Goal: Task Accomplishment & Management: Manage account settings

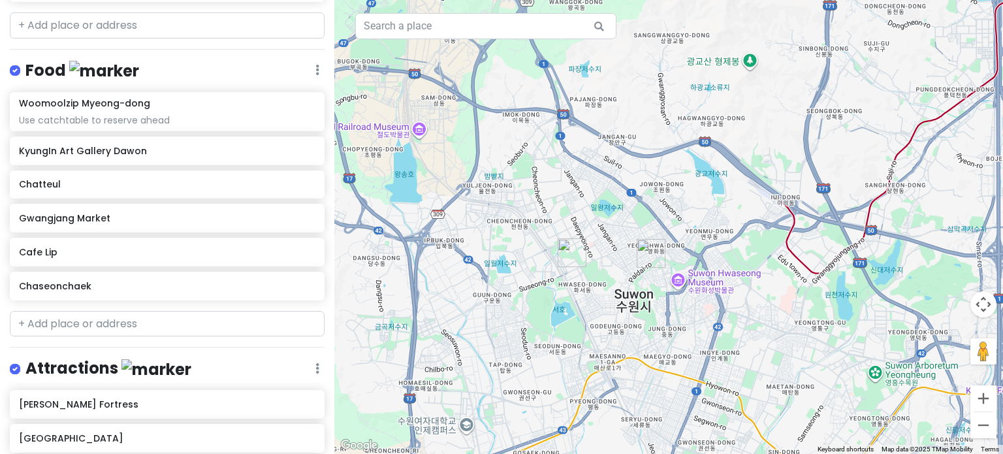
scroll to position [509, 0]
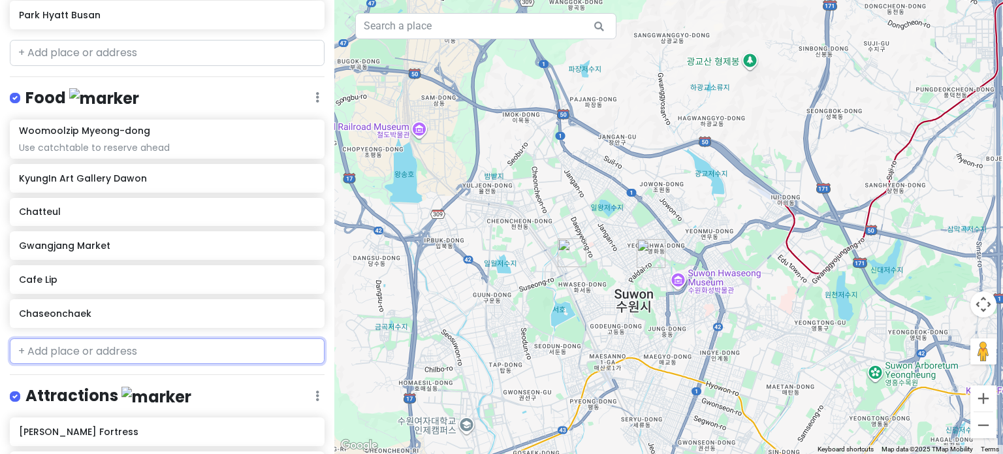
click at [104, 338] on input "text" at bounding box center [167, 351] width 315 height 26
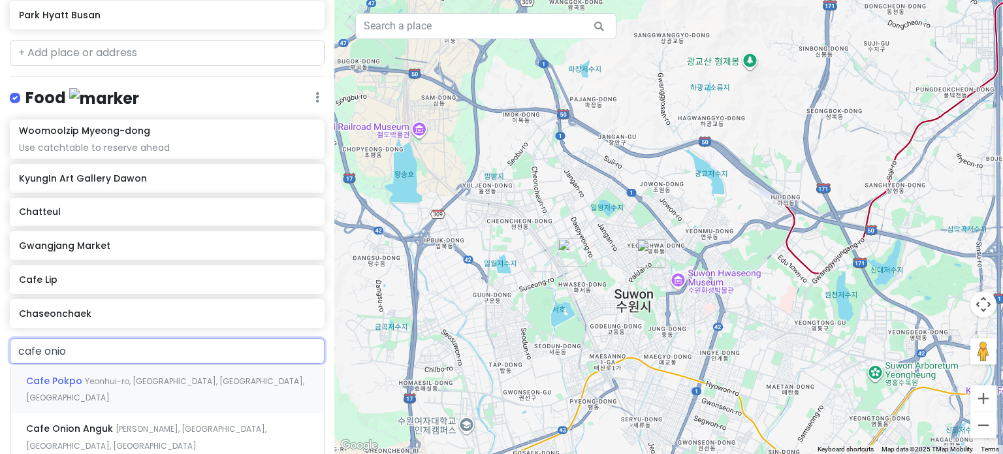
type input "cafe onion"
click at [119, 364] on div "Cafe Onion Anguk Gyedong-gil, [GEOGRAPHIC_DATA], [GEOGRAPHIC_DATA], [GEOGRAPHIC…" at bounding box center [166, 388] width 313 height 48
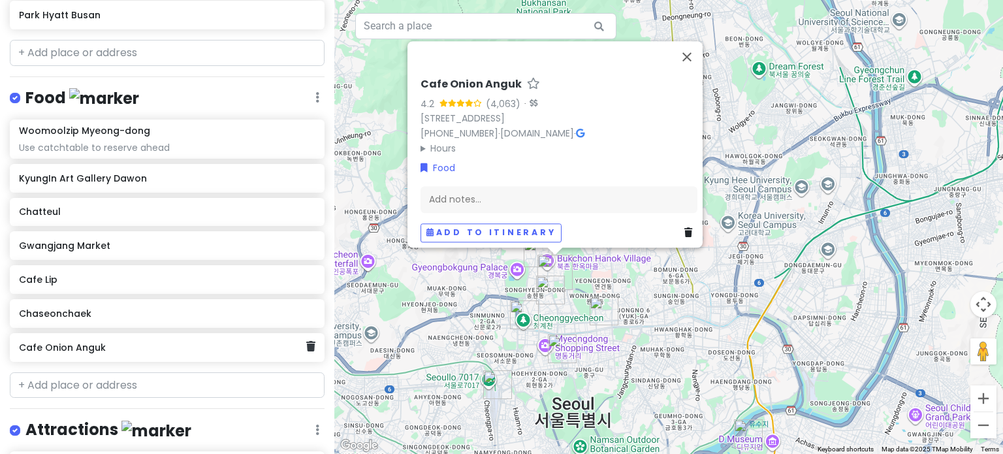
click at [306, 341] on icon at bounding box center [310, 346] width 9 height 10
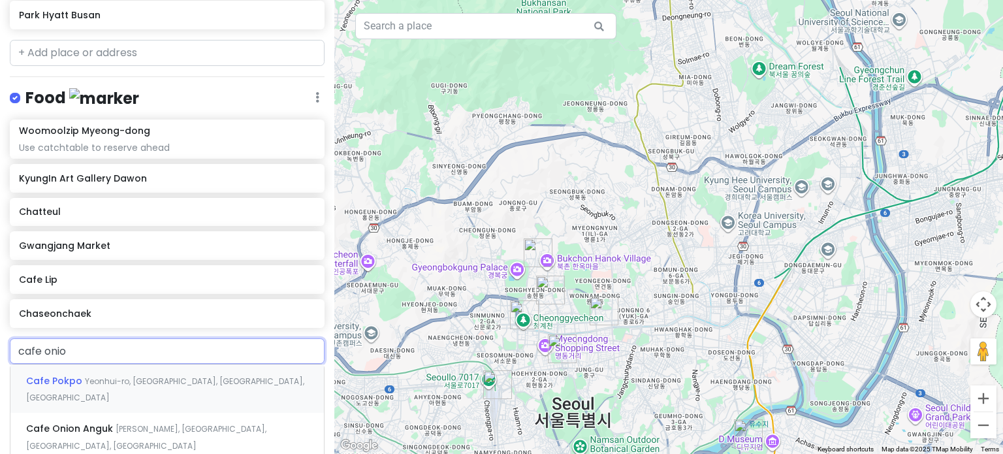
type input "cafe onion"
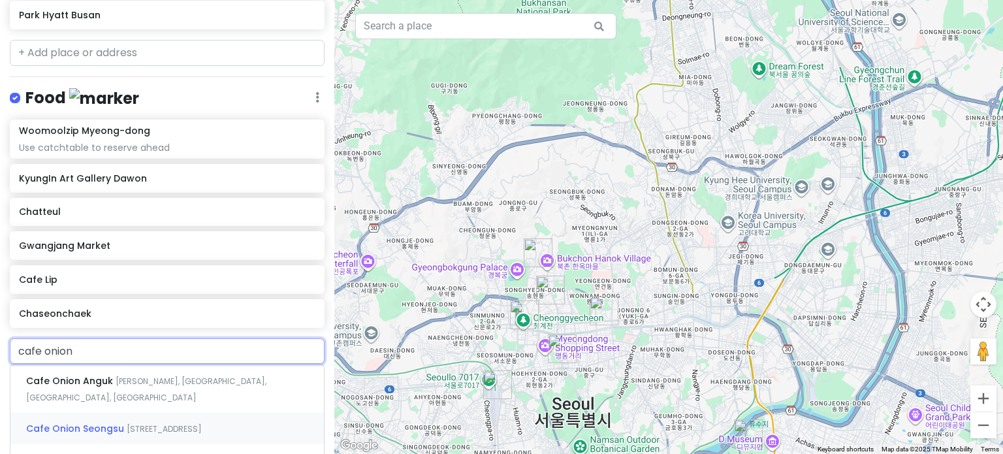
click at [151, 423] on span "[STREET_ADDRESS]" at bounding box center [164, 428] width 75 height 11
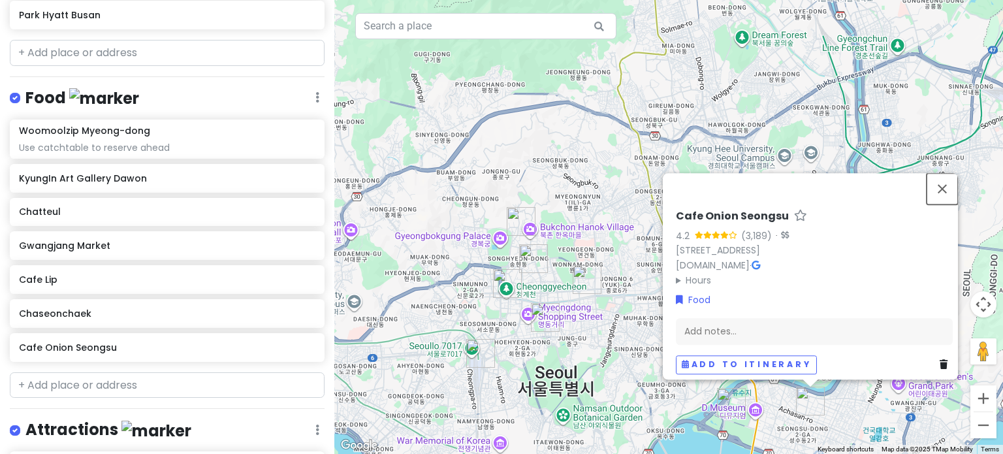
click at [954, 184] on button "Close" at bounding box center [941, 188] width 31 height 31
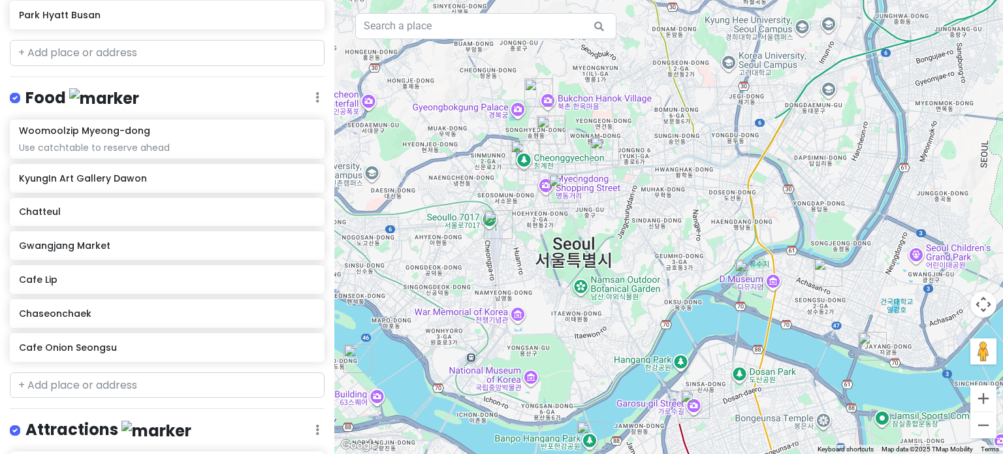
drag, startPoint x: 771, startPoint y: 313, endPoint x: 789, endPoint y: 177, distance: 137.6
click at [789, 177] on div at bounding box center [668, 227] width 669 height 454
click at [866, 344] on img "Ttukseom Hangang Park" at bounding box center [872, 345] width 39 height 39
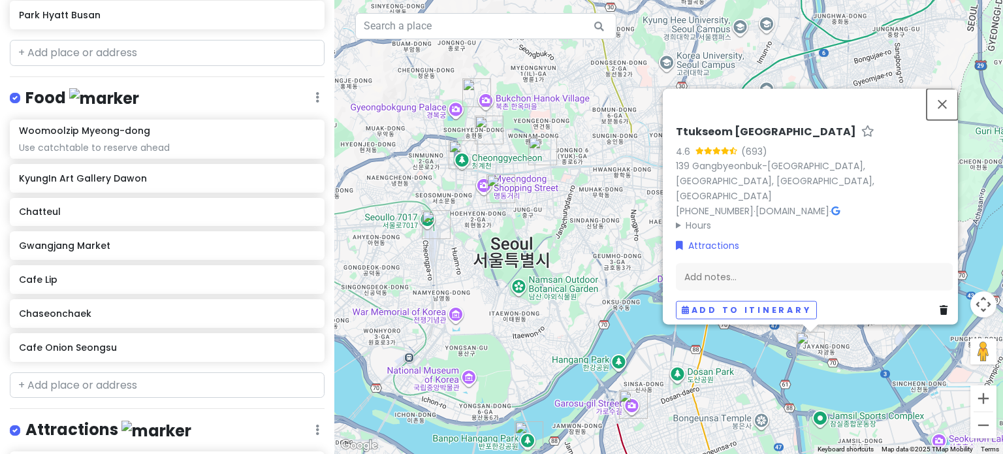
click at [949, 119] on button "Close" at bounding box center [941, 103] width 31 height 31
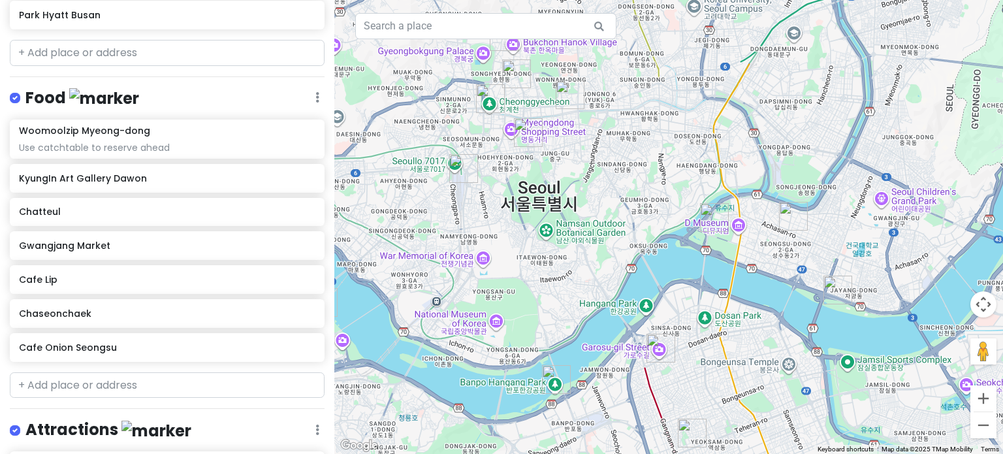
drag, startPoint x: 541, startPoint y: 296, endPoint x: 568, endPoint y: 237, distance: 64.8
click at [568, 237] on div at bounding box center [668, 227] width 669 height 454
click at [710, 214] on img "Seoul Forest Park" at bounding box center [714, 217] width 39 height 39
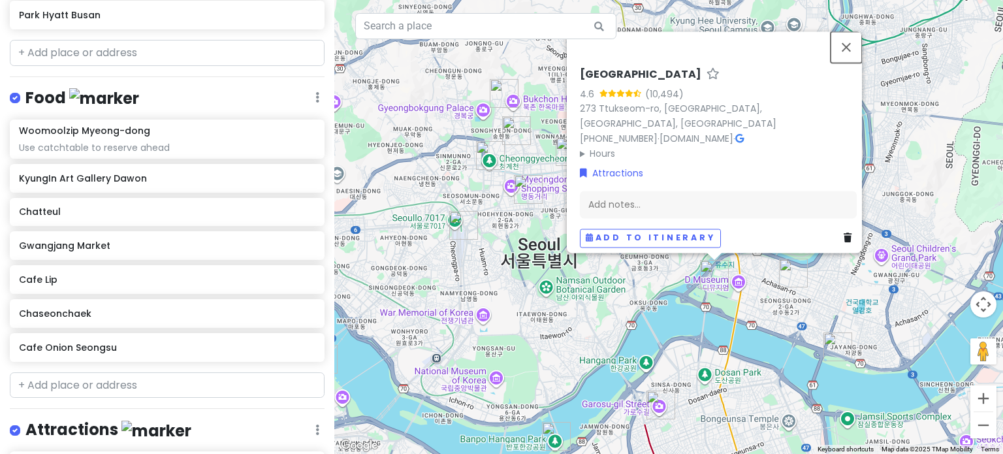
click at [851, 57] on button "Close" at bounding box center [845, 46] width 31 height 31
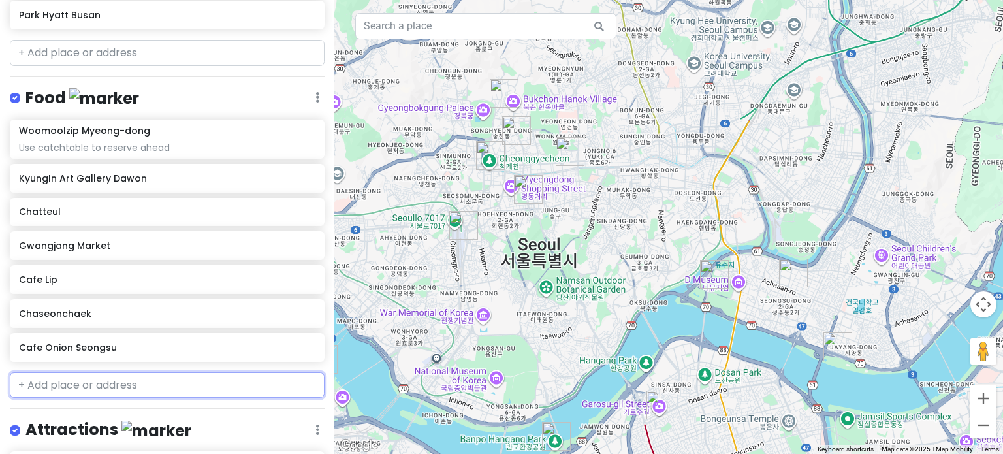
click at [99, 372] on input "text" at bounding box center [167, 385] width 315 height 26
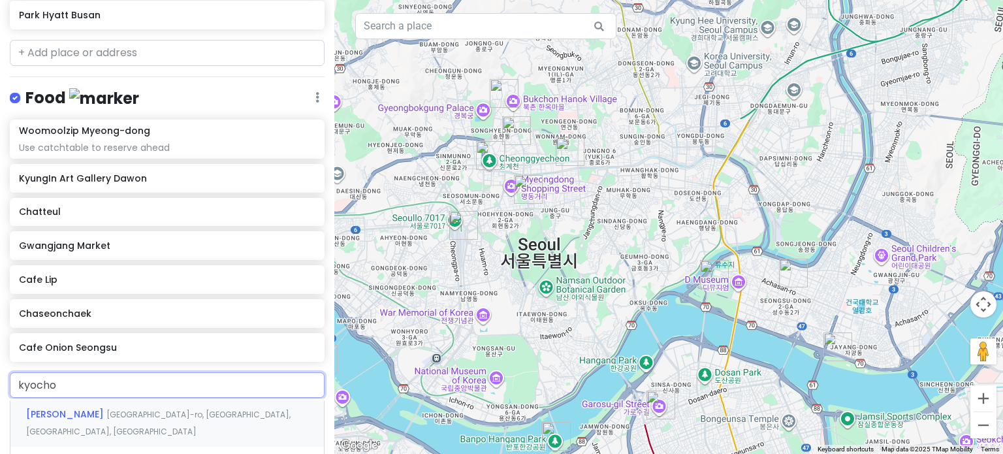
type input "kyochon"
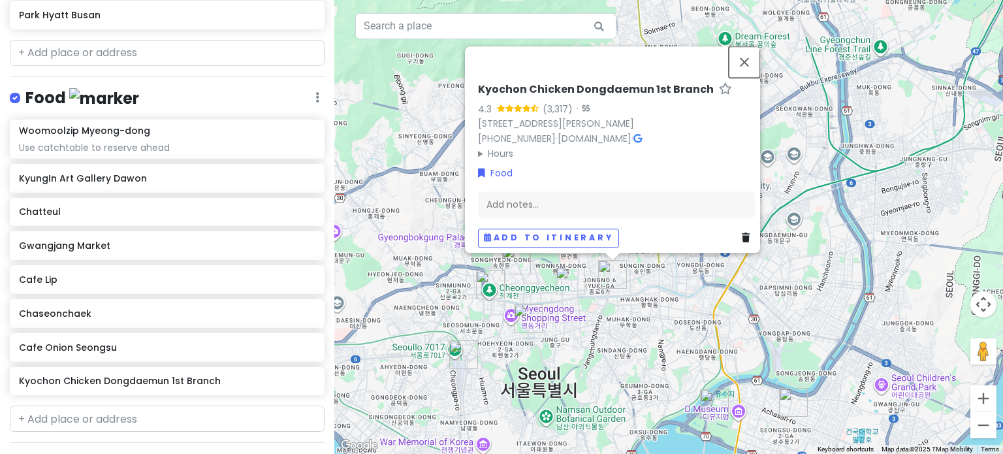
click at [749, 57] on button "Close" at bounding box center [744, 61] width 31 height 31
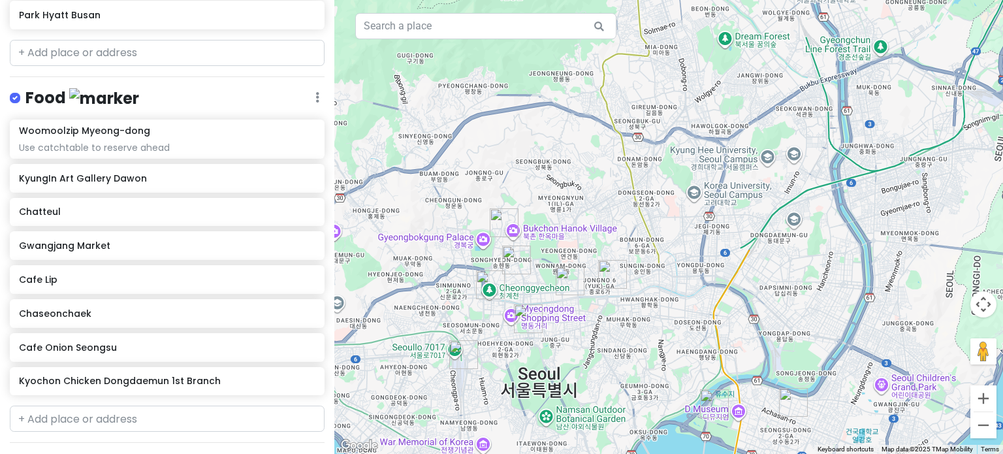
click at [565, 279] on img "Gwangjang Market" at bounding box center [569, 280] width 39 height 39
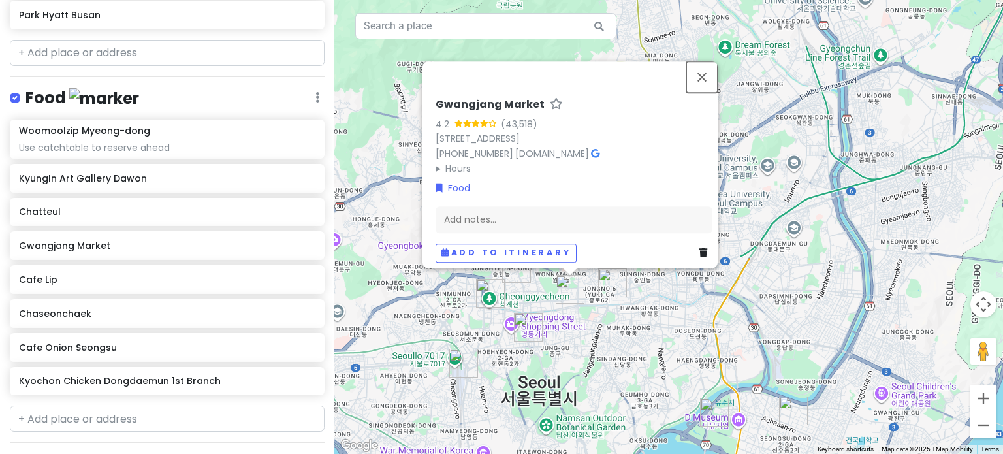
click at [702, 61] on button "Close" at bounding box center [701, 76] width 31 height 31
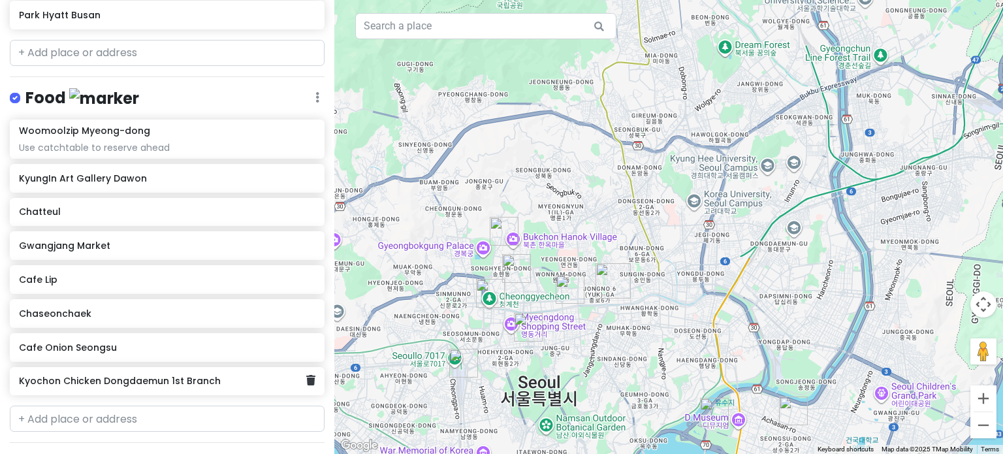
click at [306, 375] on icon at bounding box center [310, 380] width 9 height 10
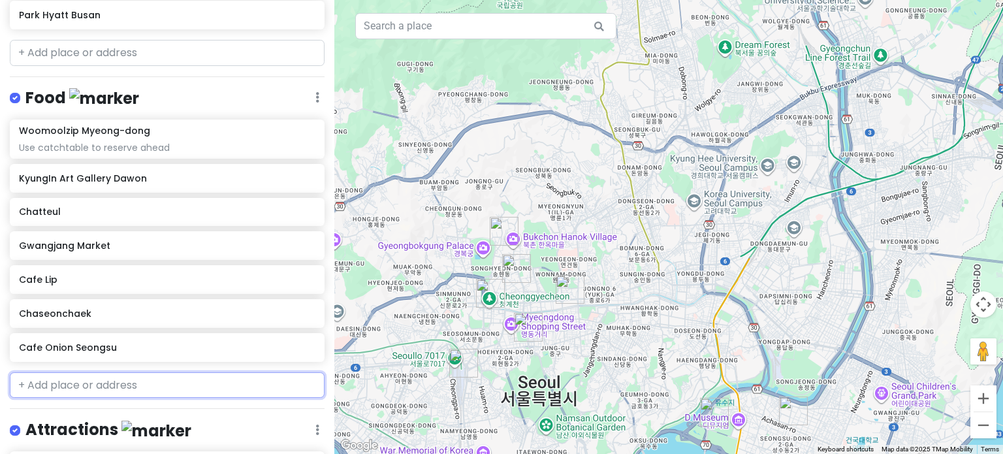
click at [188, 372] on input "text" at bounding box center [167, 385] width 315 height 26
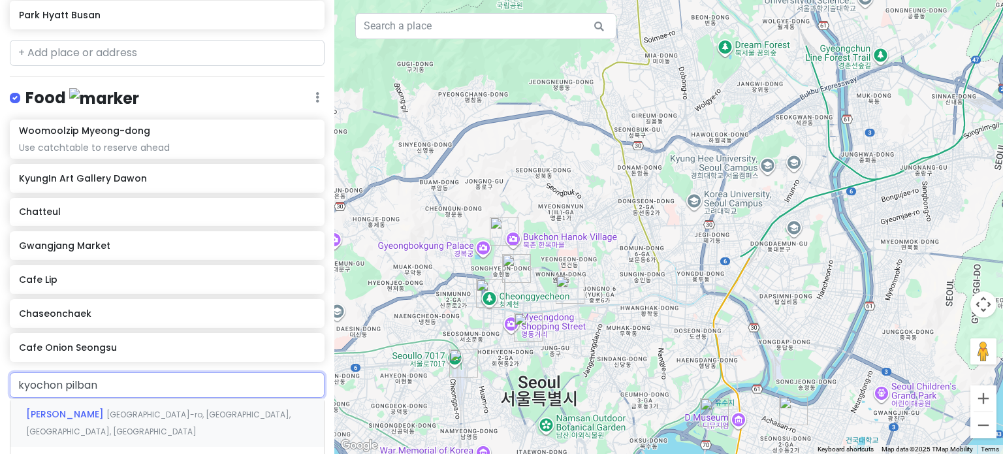
type input "kyochon pilbang"
click at [175, 409] on span "[GEOGRAPHIC_DATA]-ro, [GEOGRAPHIC_DATA], [GEOGRAPHIC_DATA], [GEOGRAPHIC_DATA]" at bounding box center [158, 423] width 264 height 28
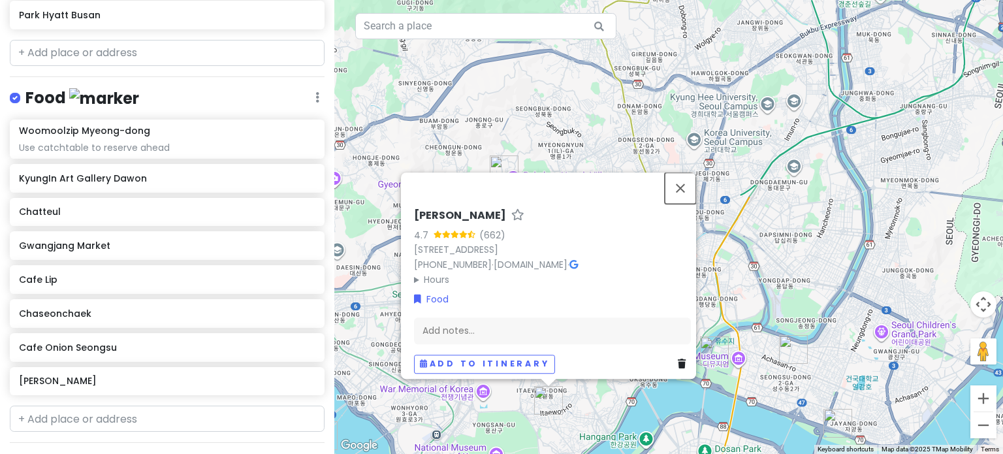
click at [688, 181] on button "Close" at bounding box center [680, 187] width 31 height 31
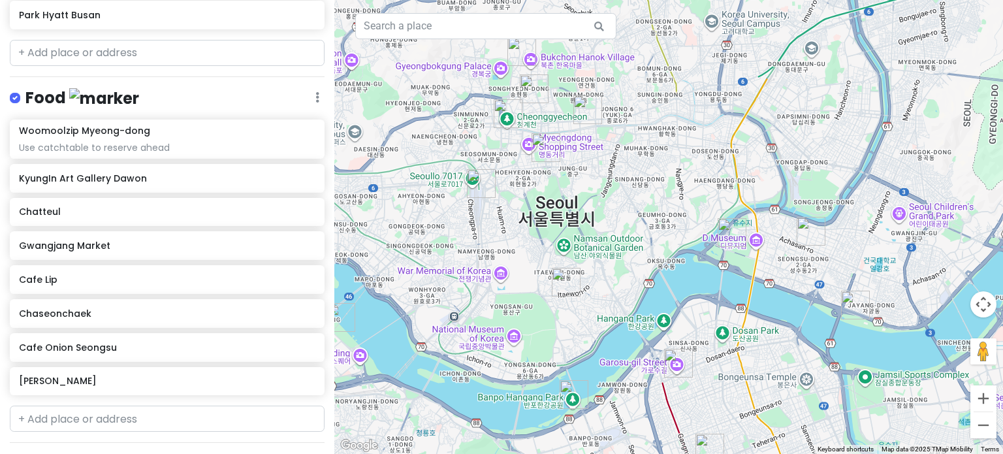
drag, startPoint x: 627, startPoint y: 317, endPoint x: 645, endPoint y: 189, distance: 128.6
click at [645, 189] on div at bounding box center [668, 227] width 669 height 454
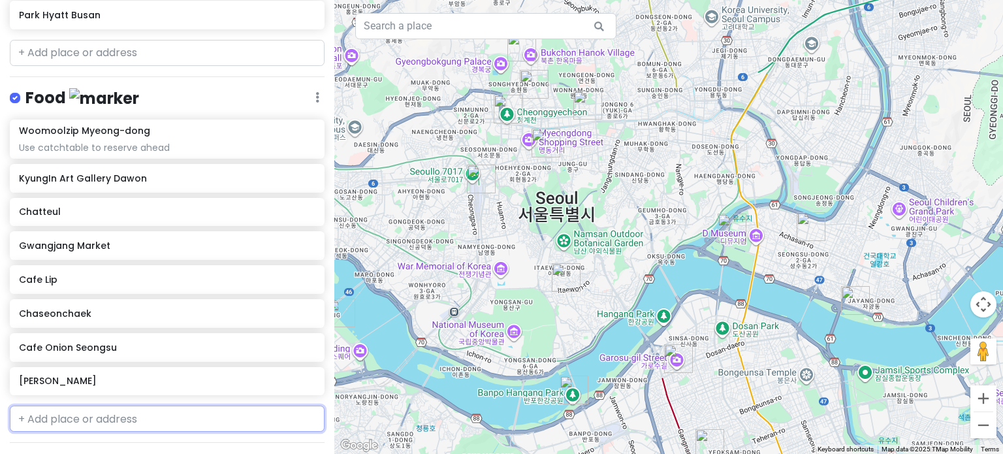
click at [133, 405] on input "text" at bounding box center [167, 418] width 315 height 26
type input "namdae"
click at [146, 443] on span "[STREET_ADDRESS][PERSON_NAME]" at bounding box center [196, 448] width 138 height 11
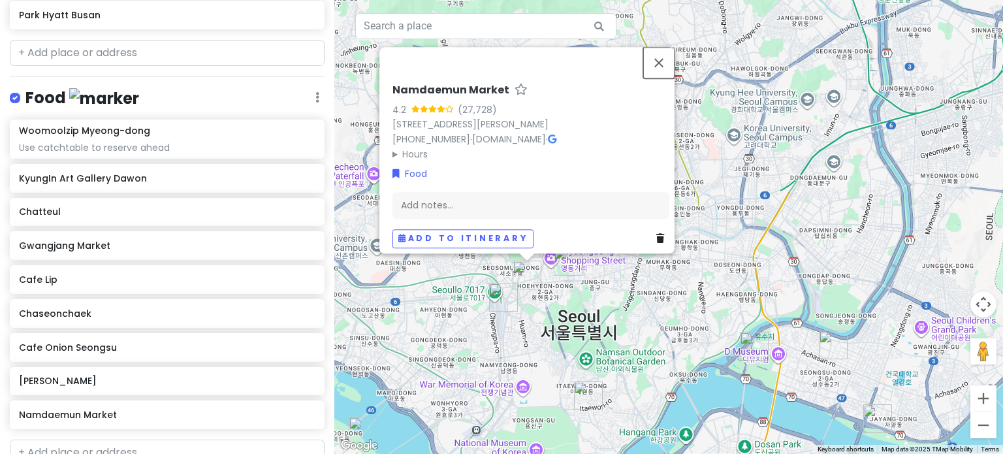
click at [665, 52] on button "Close" at bounding box center [658, 62] width 31 height 31
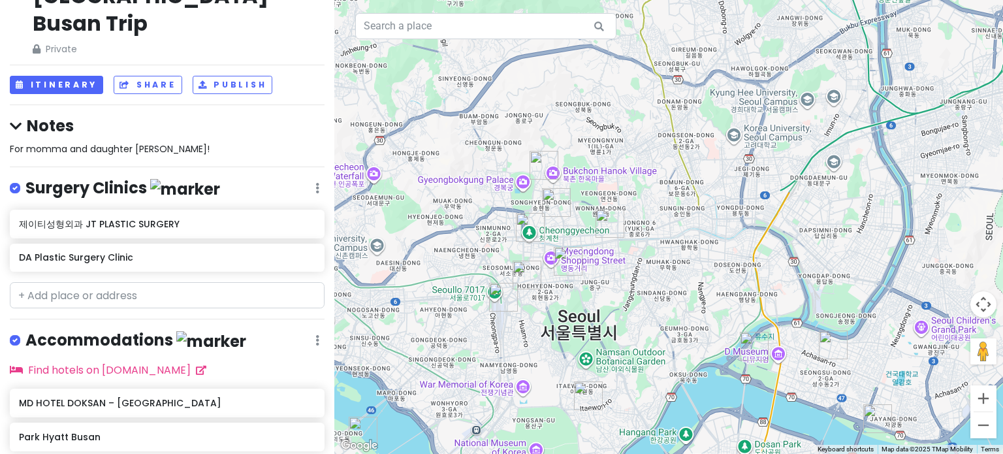
scroll to position [84, 0]
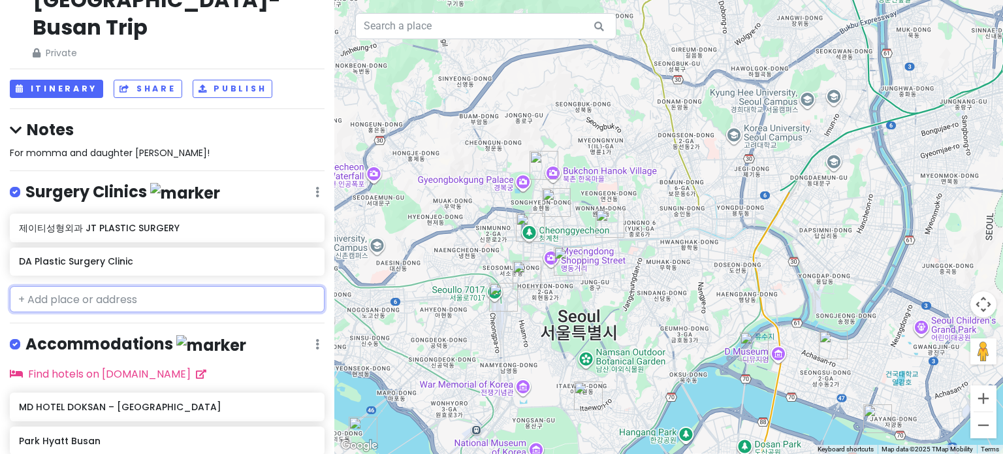
click at [92, 286] on input "text" at bounding box center [167, 299] width 315 height 26
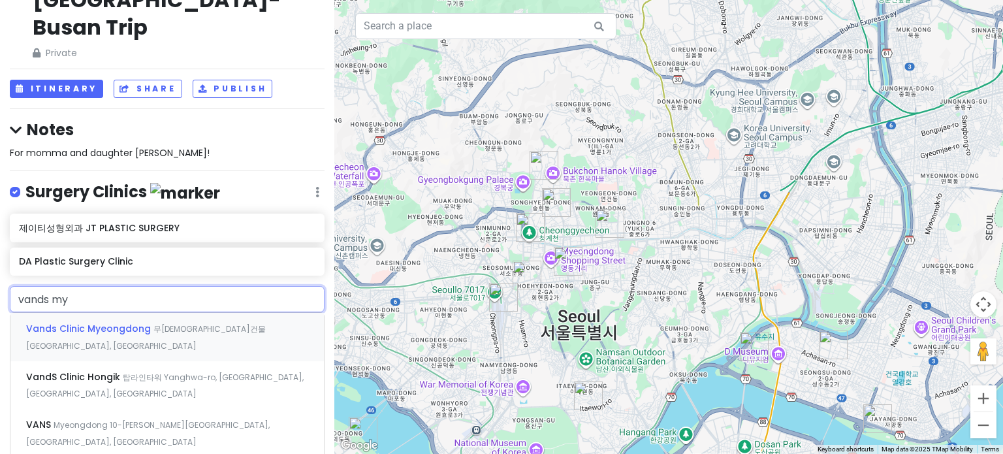
type input "vands mye"
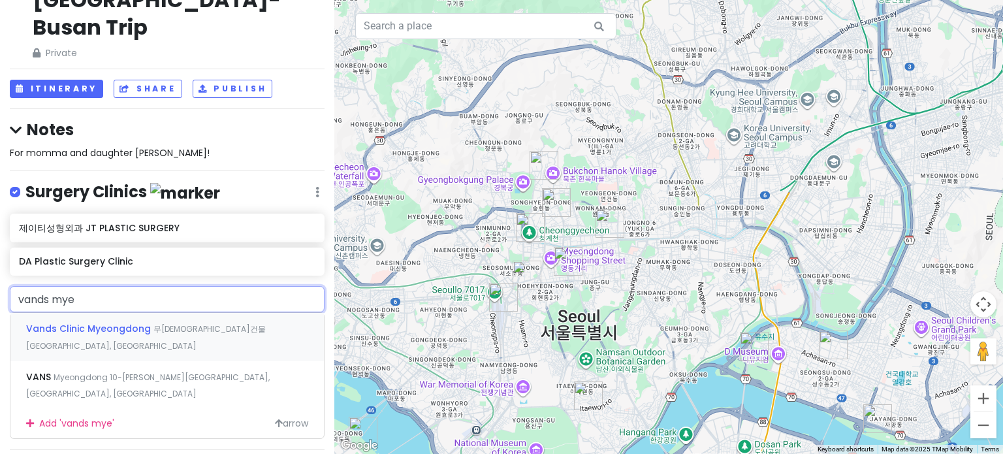
click at [118, 322] on span "Vands Clinic Myeongdong" at bounding box center [89, 328] width 127 height 13
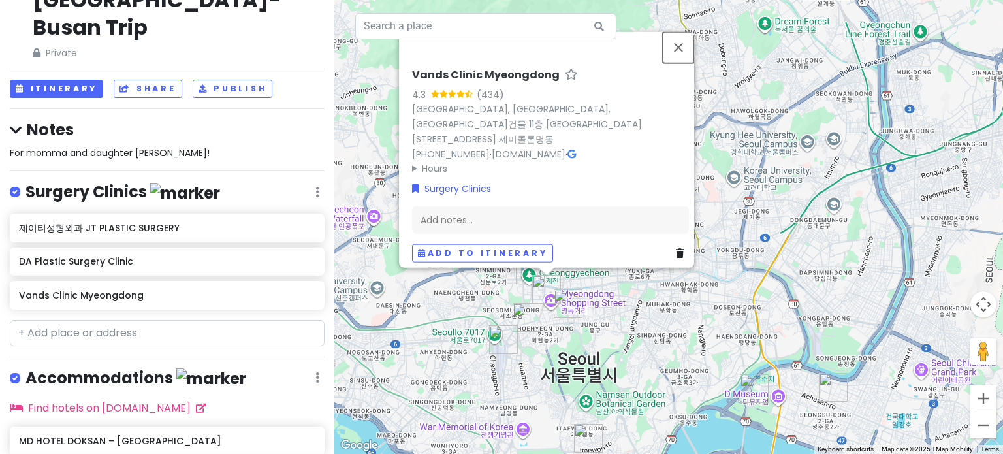
click at [689, 57] on button "Close" at bounding box center [678, 46] width 31 height 31
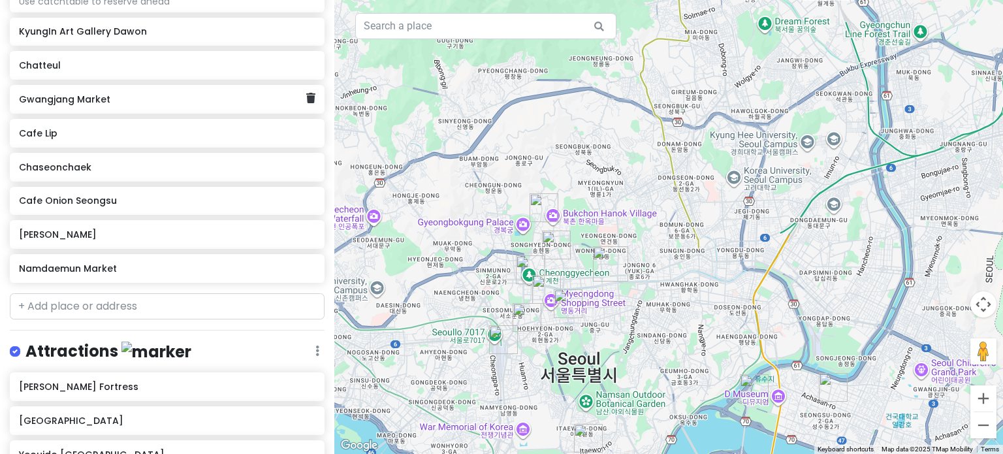
scroll to position [696, 0]
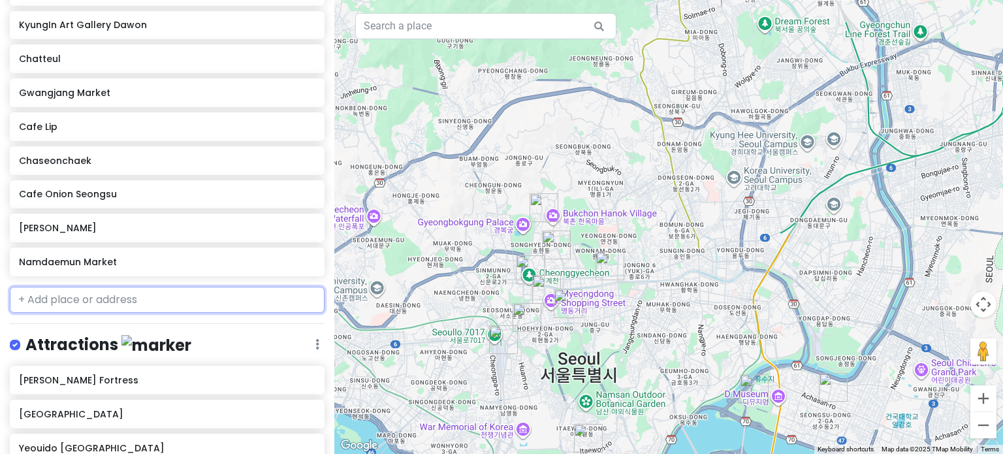
click at [108, 287] on input "text" at bounding box center [167, 300] width 315 height 26
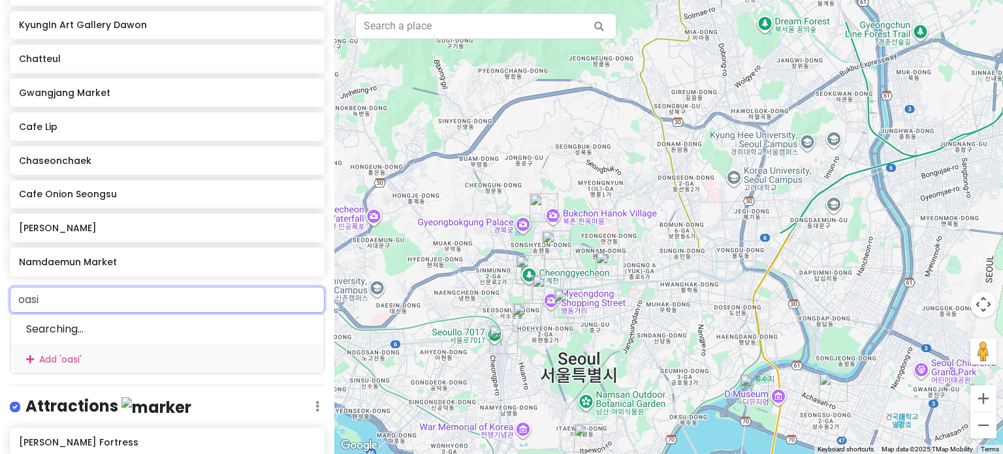
type input "oasis"
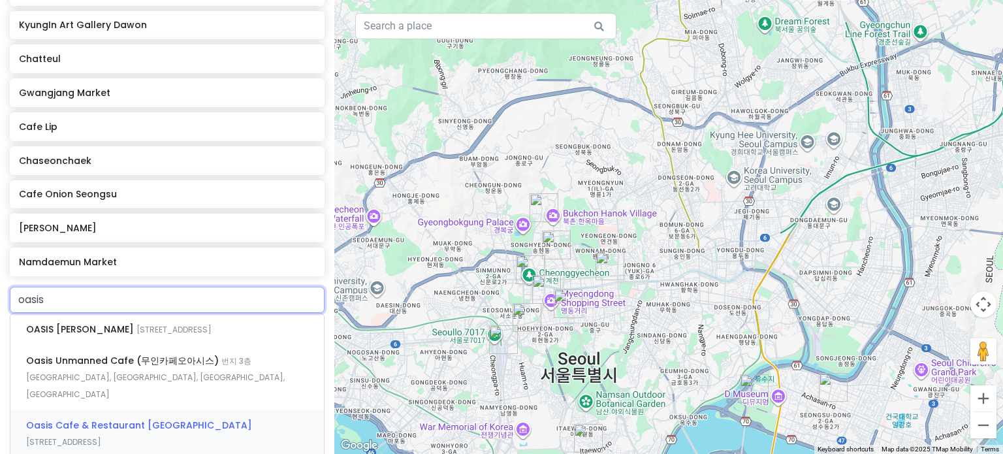
click at [113, 418] on span "Oasis Cafe & Restaurant [GEOGRAPHIC_DATA]" at bounding box center [139, 424] width 226 height 13
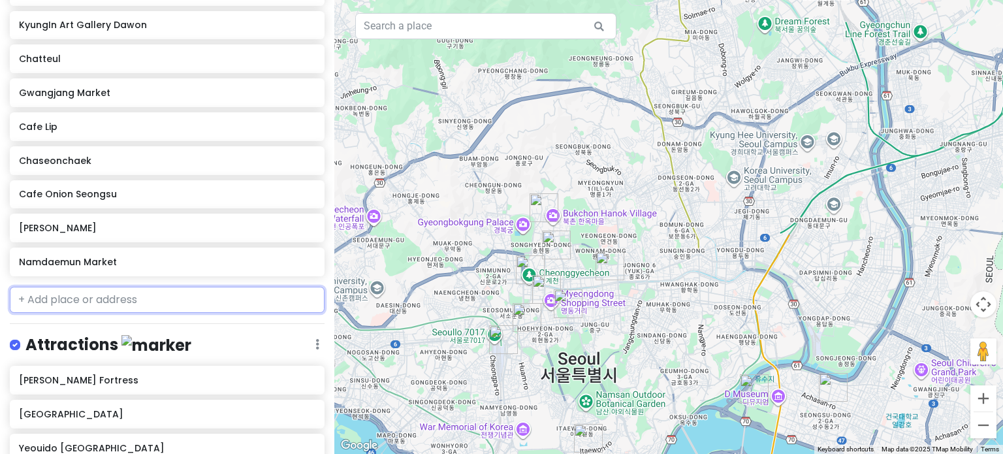
scroll to position [729, 0]
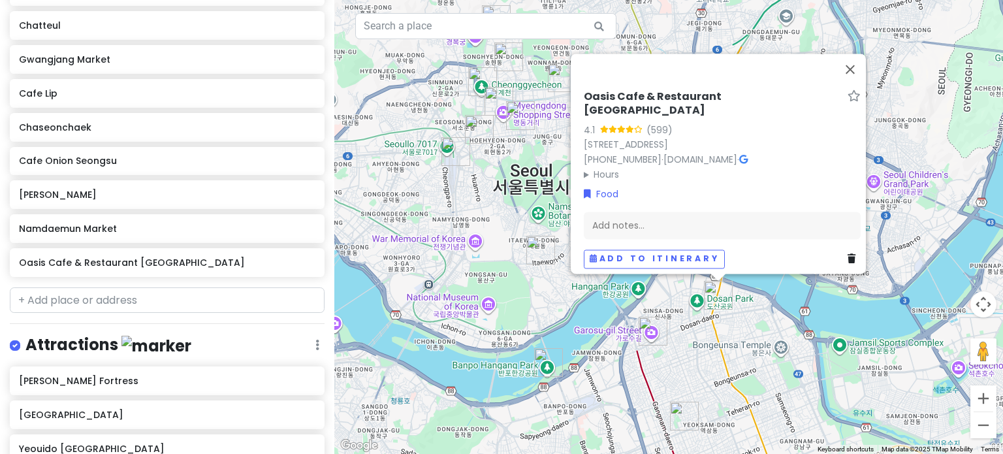
drag, startPoint x: 541, startPoint y: 383, endPoint x: 491, endPoint y: 272, distance: 121.8
click at [491, 272] on div "Oasis Cafe & Restaurant [GEOGRAPHIC_DATA] 4.1 (599) [STREET_ADDRESS] [PHONE_NUM…" at bounding box center [668, 227] width 669 height 454
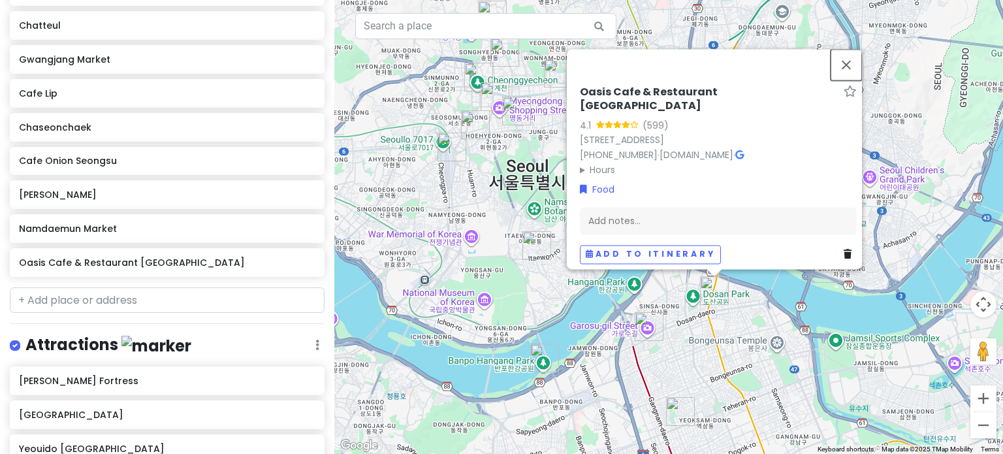
click at [852, 56] on button "Close" at bounding box center [845, 64] width 31 height 31
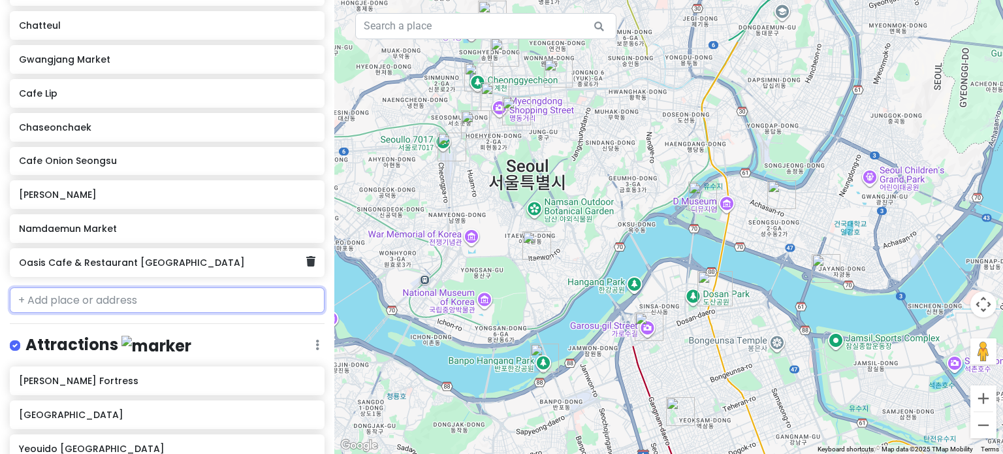
click at [306, 253] on link at bounding box center [310, 261] width 9 height 17
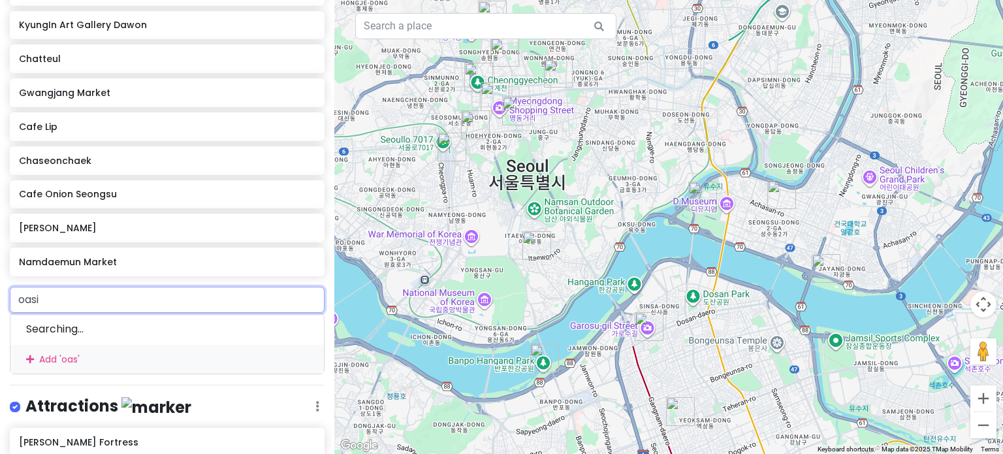
type input "oasis"
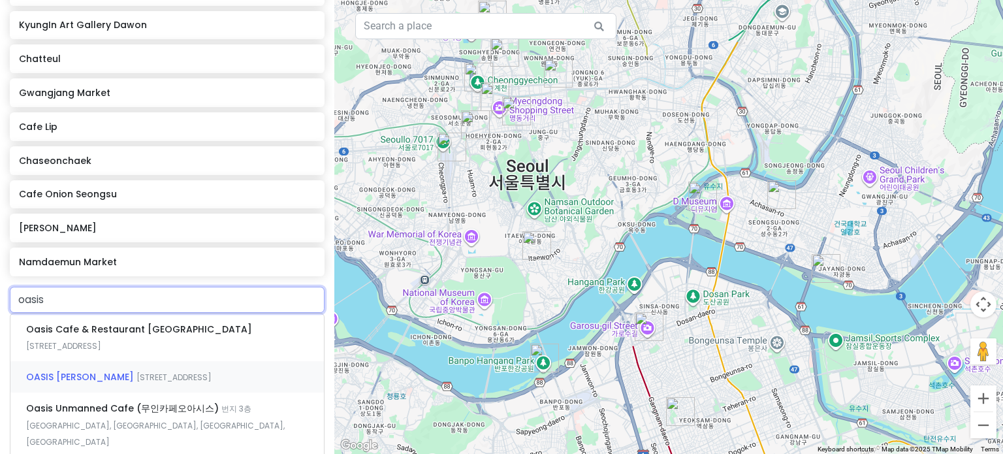
click at [142, 361] on div "OASIS [PERSON_NAME] Itaewon-ro [STREET_ADDRESS]" at bounding box center [166, 376] width 313 height 31
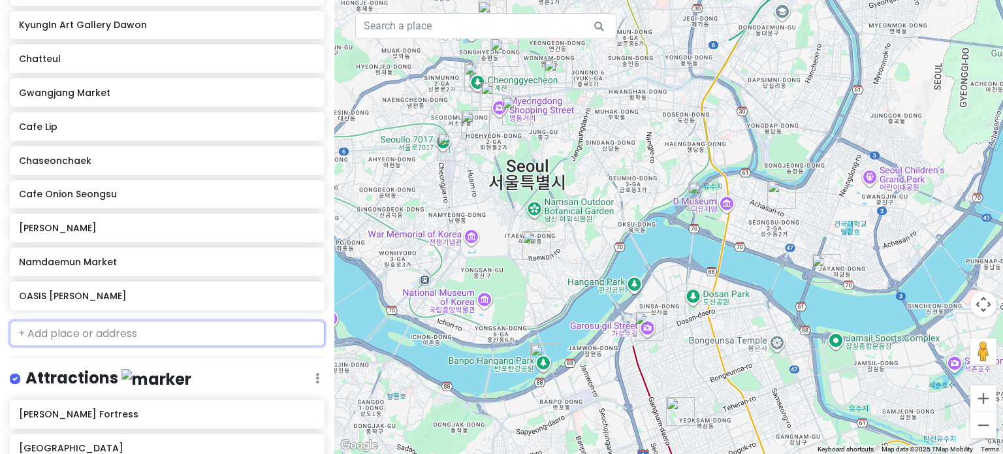
scroll to position [729, 0]
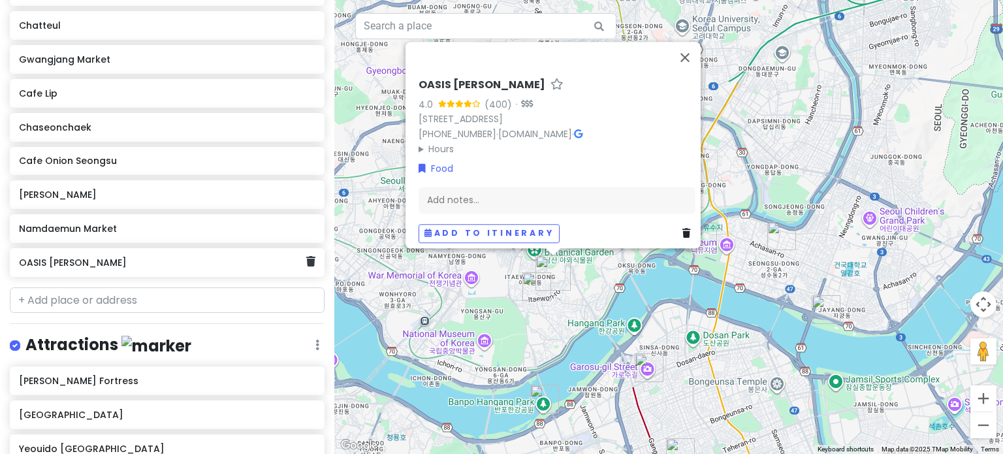
click at [306, 256] on icon at bounding box center [310, 261] width 9 height 10
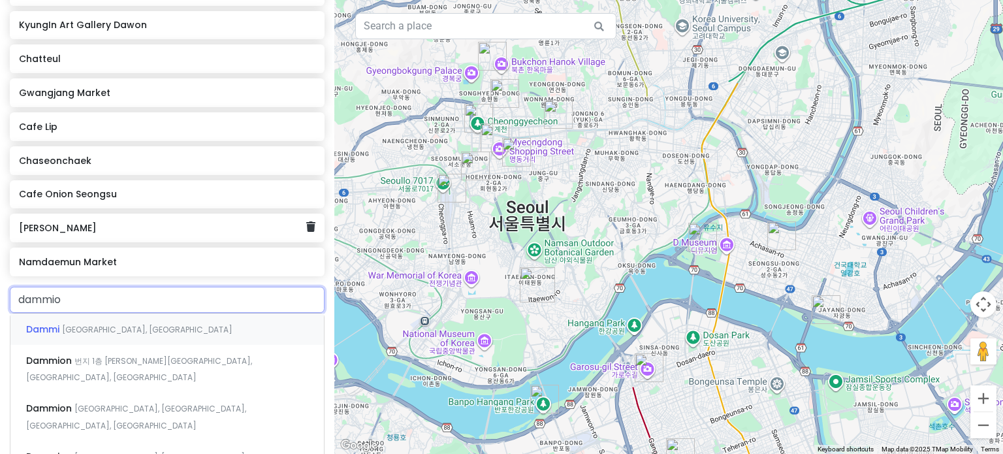
type input "dammion"
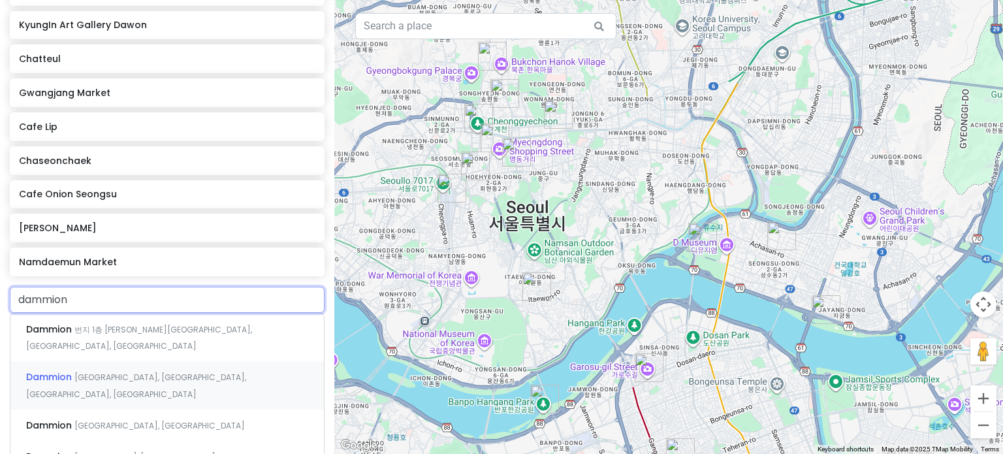
click at [158, 371] on span "[GEOGRAPHIC_DATA], [GEOGRAPHIC_DATA], [GEOGRAPHIC_DATA], [GEOGRAPHIC_DATA]" at bounding box center [136, 385] width 220 height 28
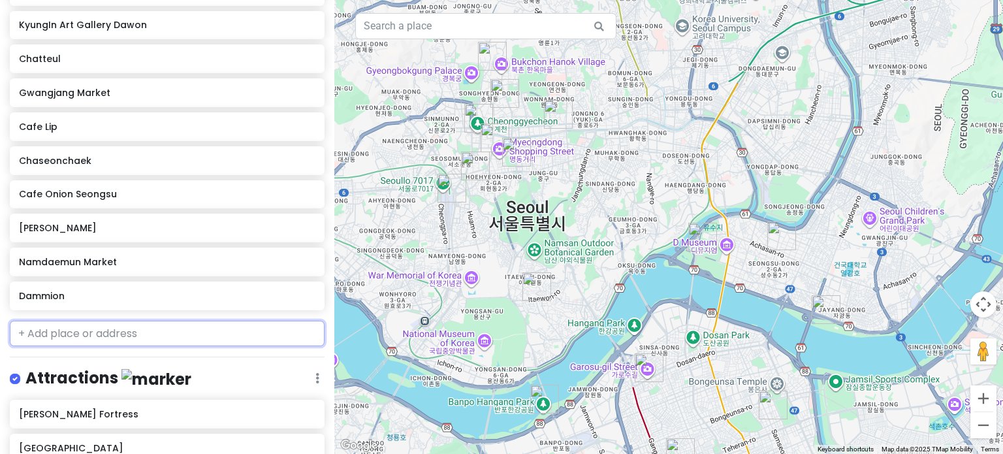
scroll to position [729, 0]
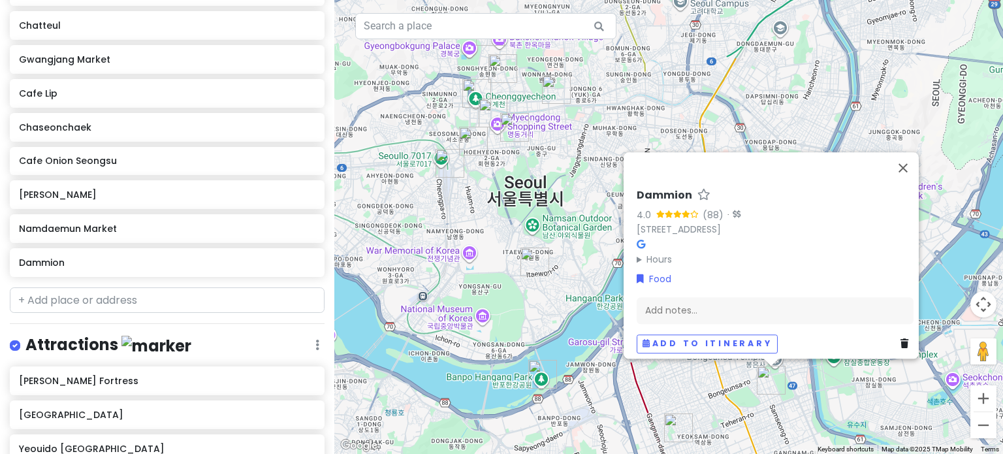
drag, startPoint x: 555, startPoint y: 321, endPoint x: 544, endPoint y: 198, distance: 123.2
click at [544, 198] on div "Dammion 4.0 (88) · 156-13 [GEOGRAPHIC_DATA], [GEOGRAPHIC_DATA], [GEOGRAPHIC_DAT…" at bounding box center [668, 227] width 669 height 454
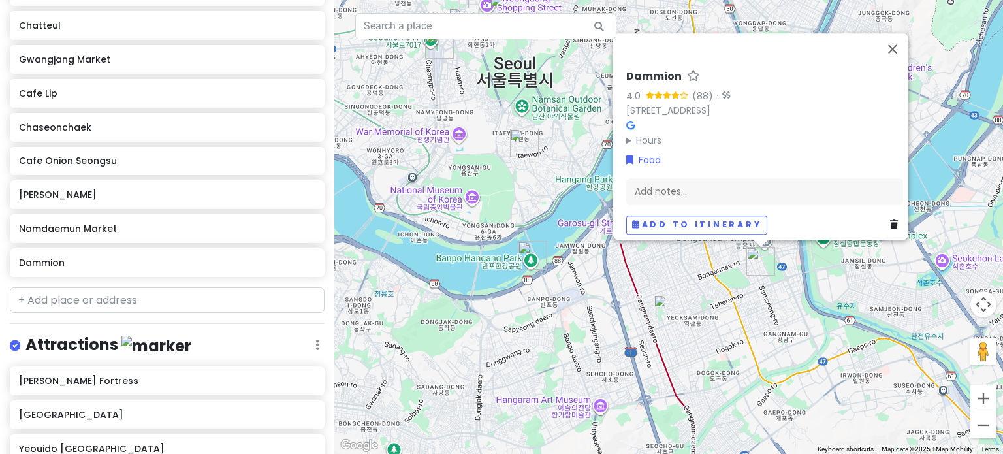
click at [890, 220] on icon at bounding box center [894, 224] width 8 height 9
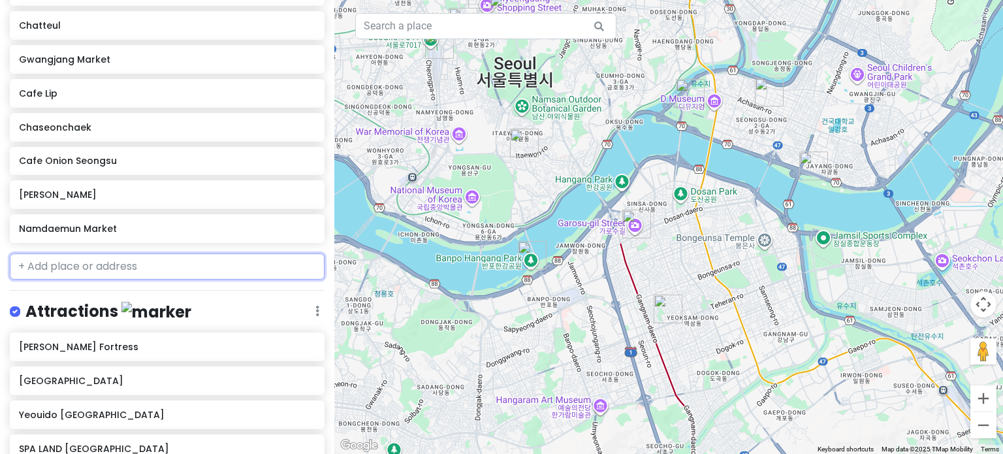
scroll to position [696, 0]
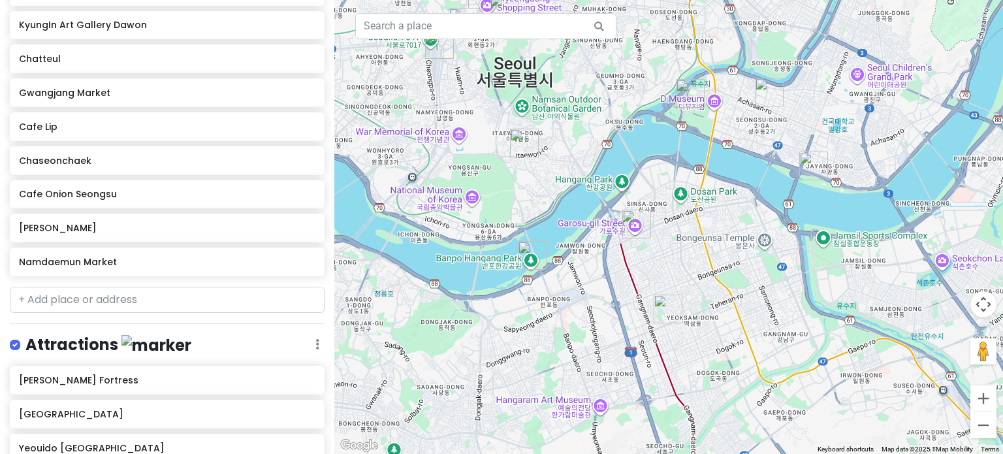
click at [664, 304] on img "DA Plastic Surgery Clinic" at bounding box center [667, 308] width 39 height 39
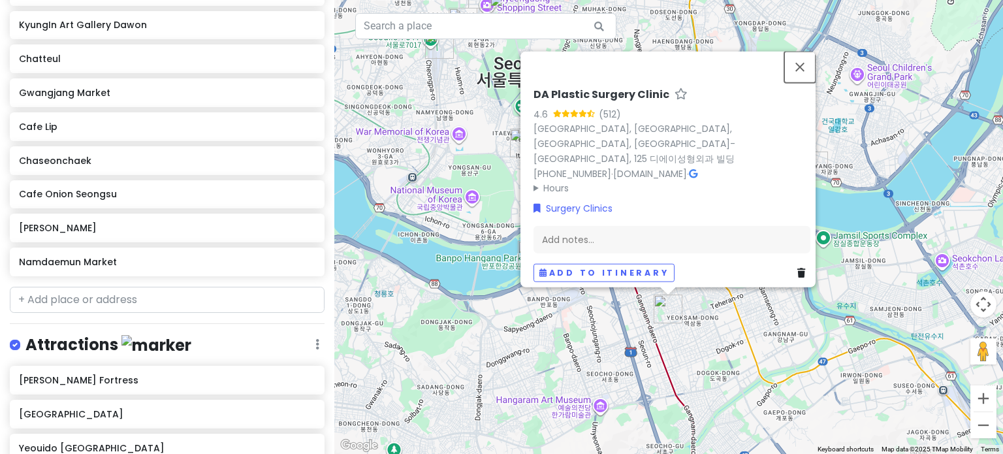
click at [806, 73] on button "Close" at bounding box center [799, 66] width 31 height 31
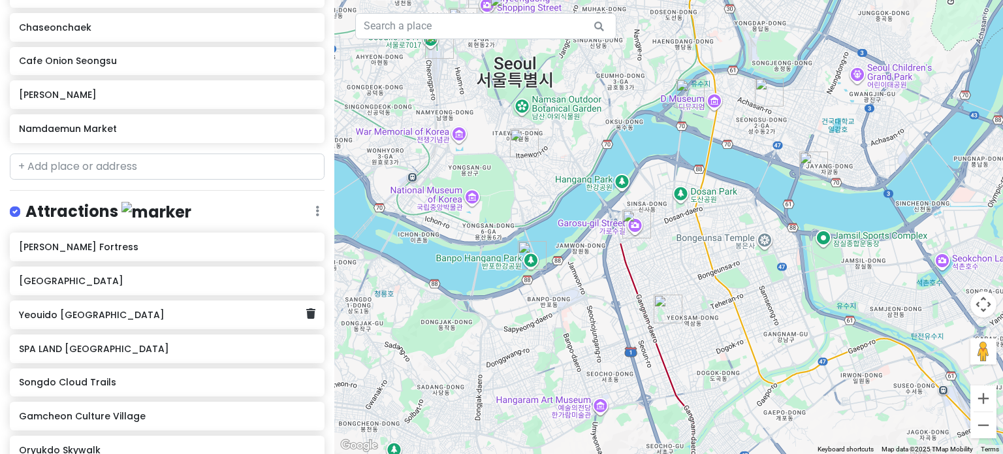
scroll to position [665, 0]
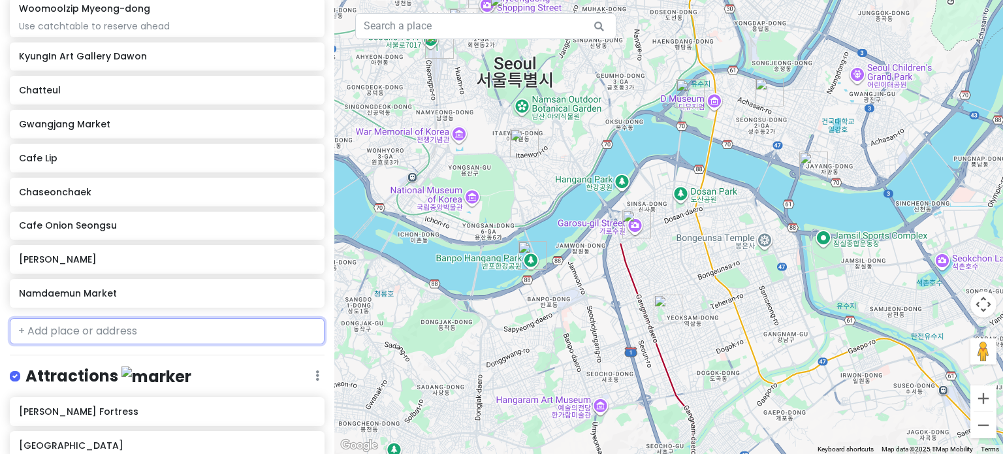
click at [151, 318] on input "text" at bounding box center [167, 331] width 315 height 26
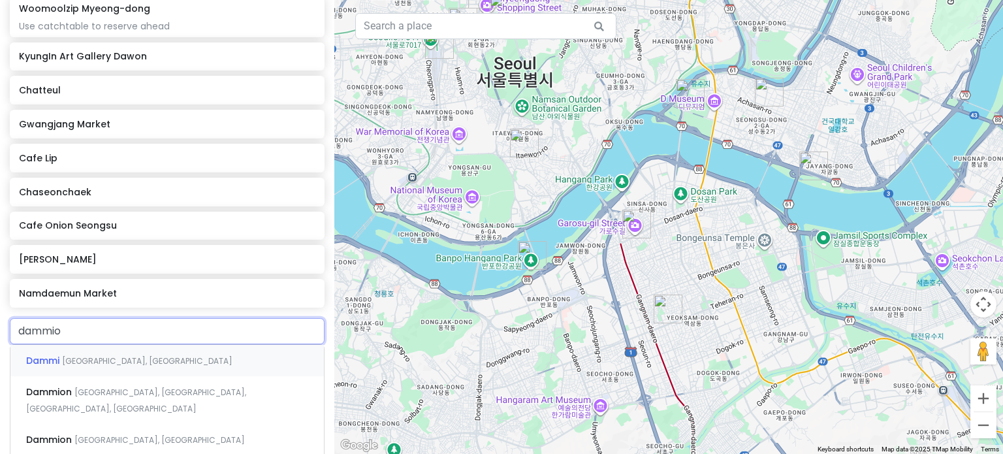
type input "dammion"
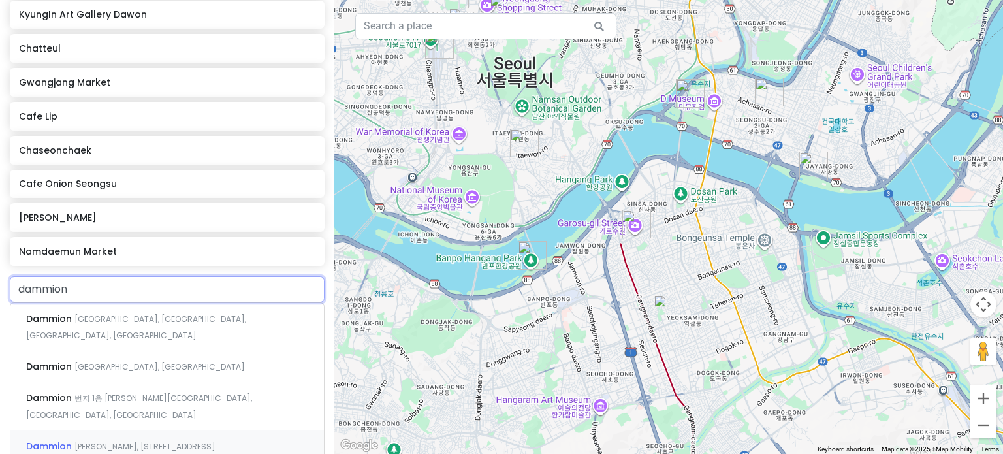
scroll to position [752, 0]
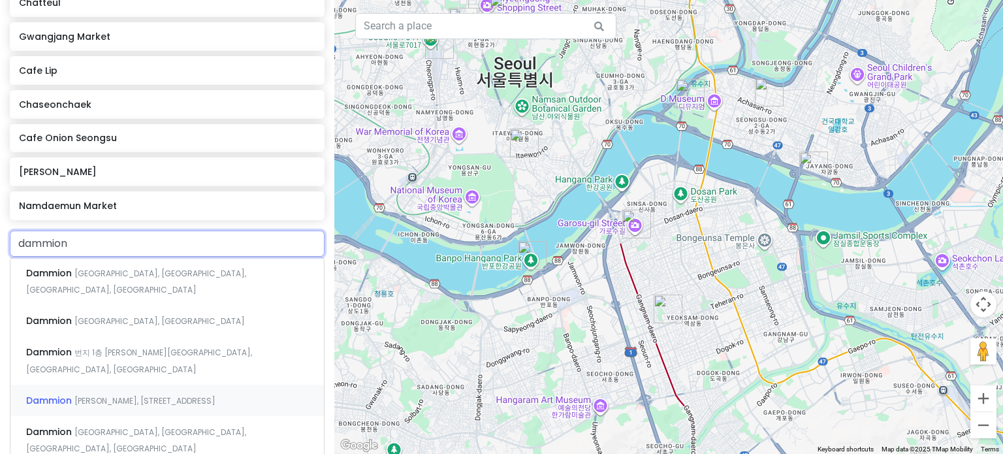
click at [133, 395] on span "[PERSON_NAME], [STREET_ADDRESS]" at bounding box center [144, 400] width 141 height 11
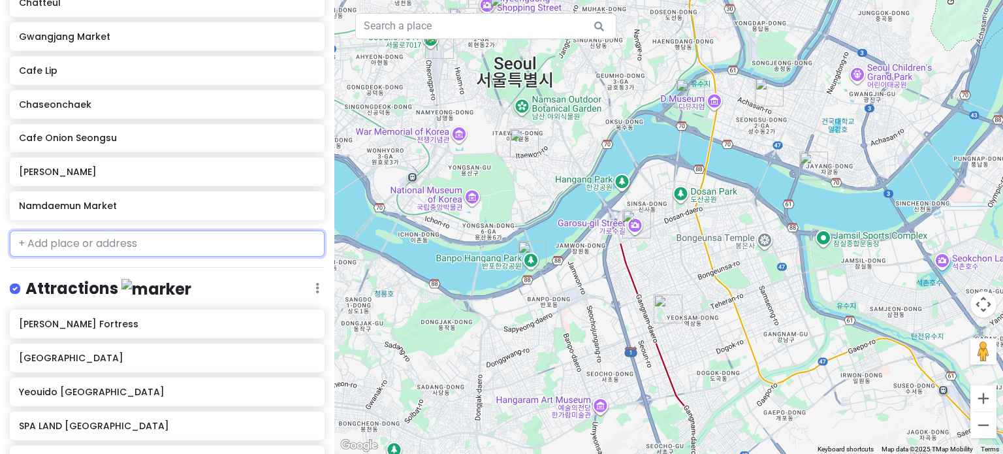
scroll to position [786, 0]
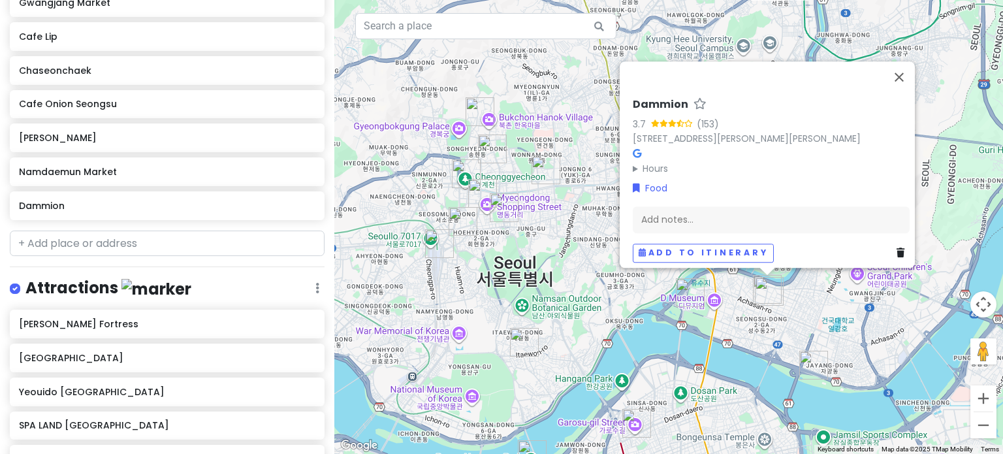
click at [896, 248] on icon at bounding box center [900, 252] width 8 height 9
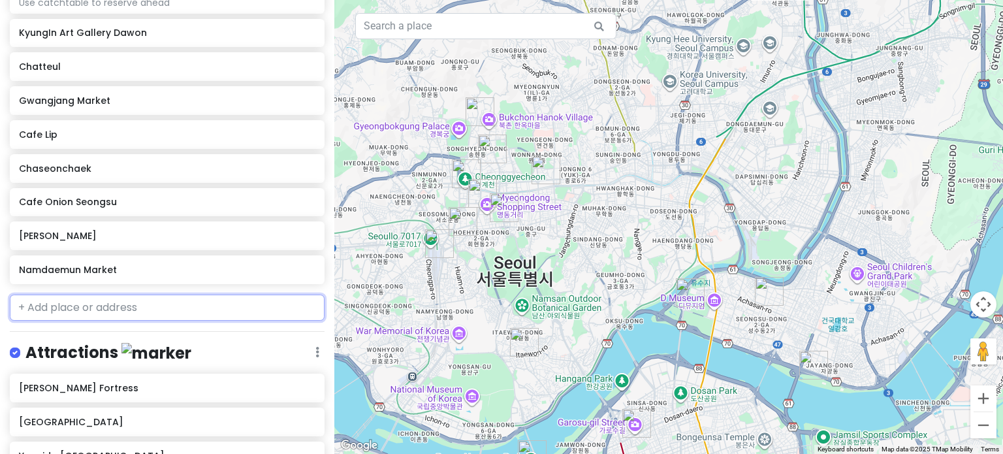
scroll to position [687, 0]
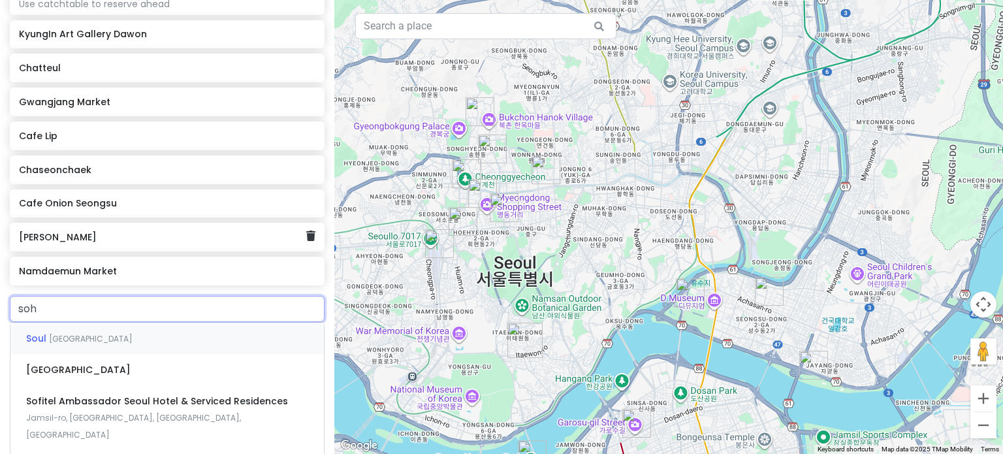
type input "soha"
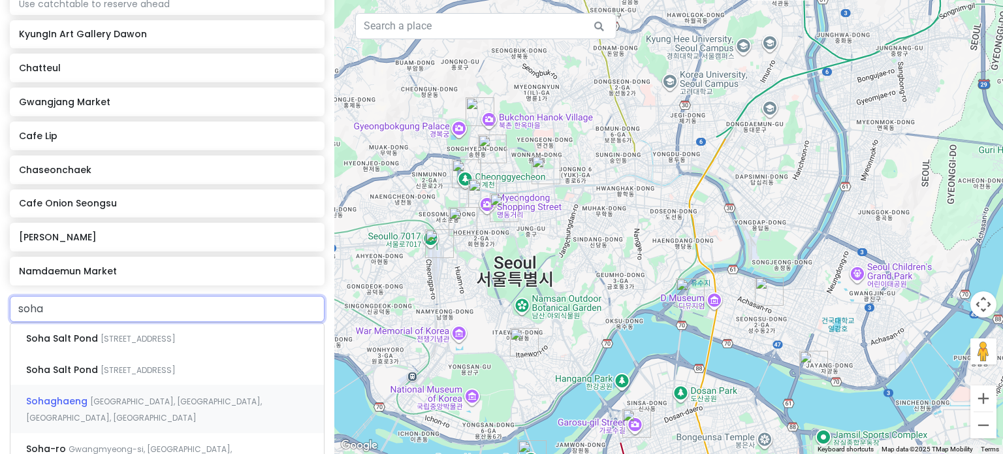
click at [132, 385] on div "Sohaghaeng [GEOGRAPHIC_DATA], [GEOGRAPHIC_DATA], [GEOGRAPHIC_DATA], [GEOGRAPHIC…" at bounding box center [166, 409] width 313 height 48
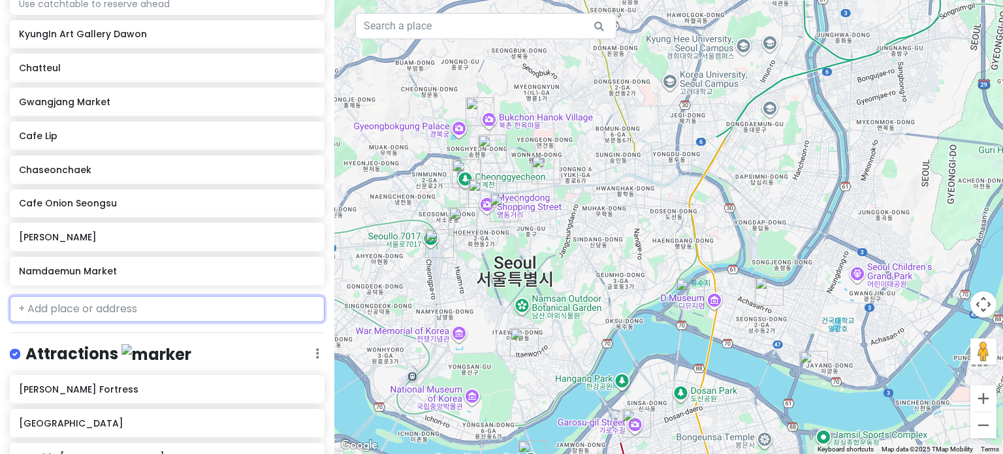
scroll to position [721, 0]
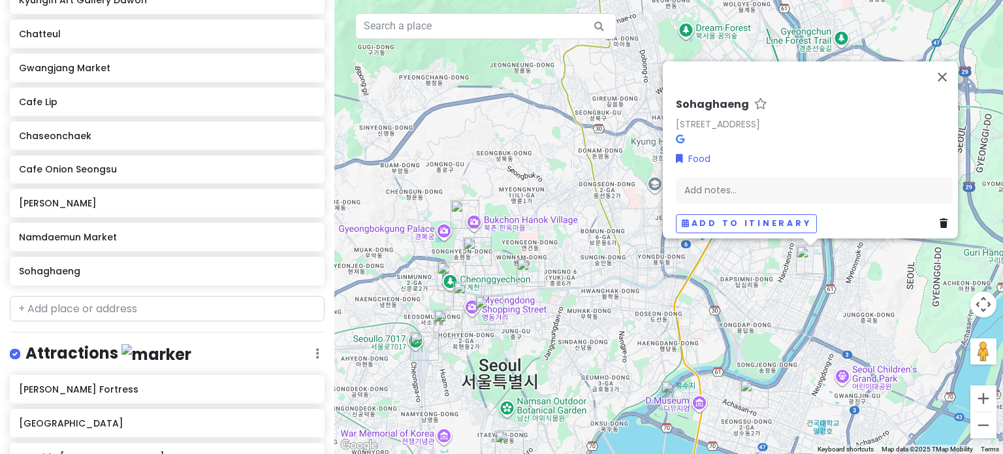
click at [939, 219] on icon at bounding box center [943, 223] width 8 height 9
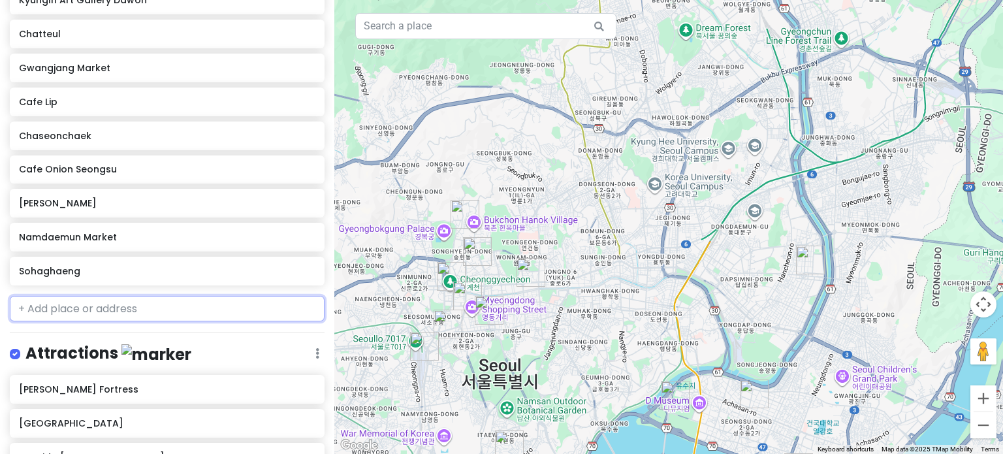
scroll to position [687, 0]
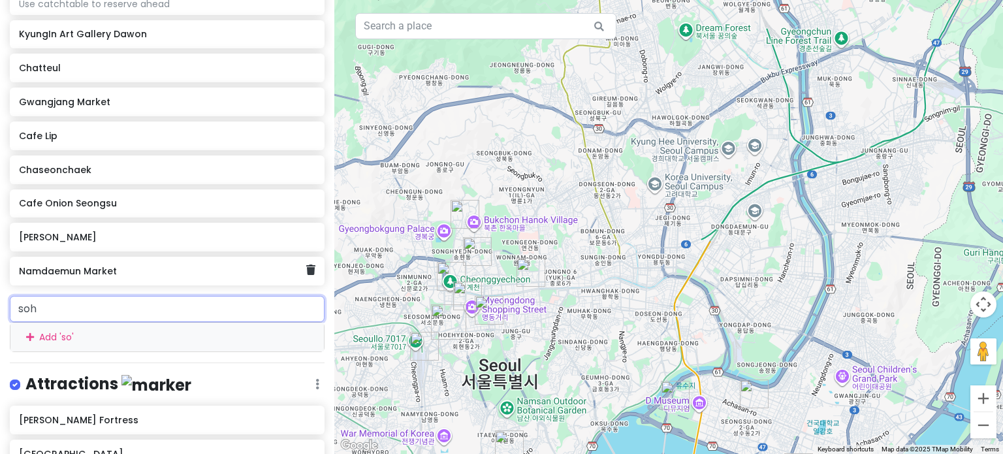
type input "soha"
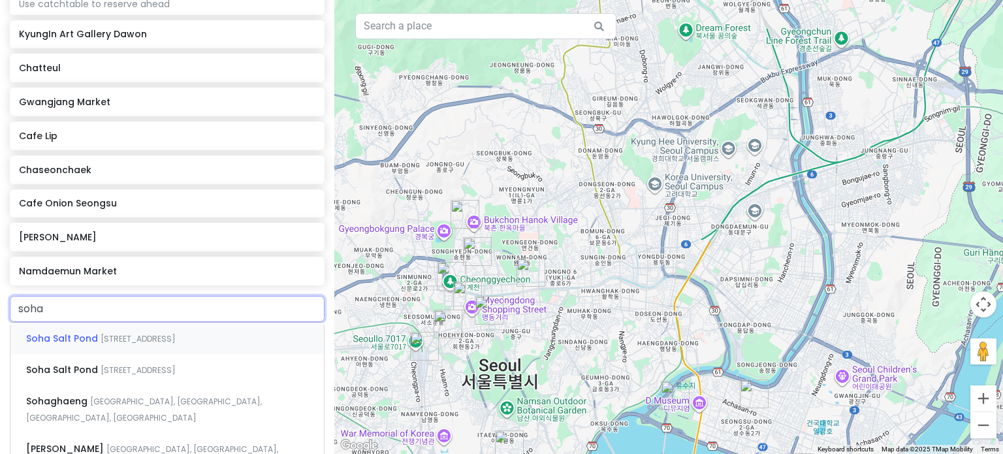
click at [176, 333] on span "[STREET_ADDRESS]" at bounding box center [138, 338] width 75 height 11
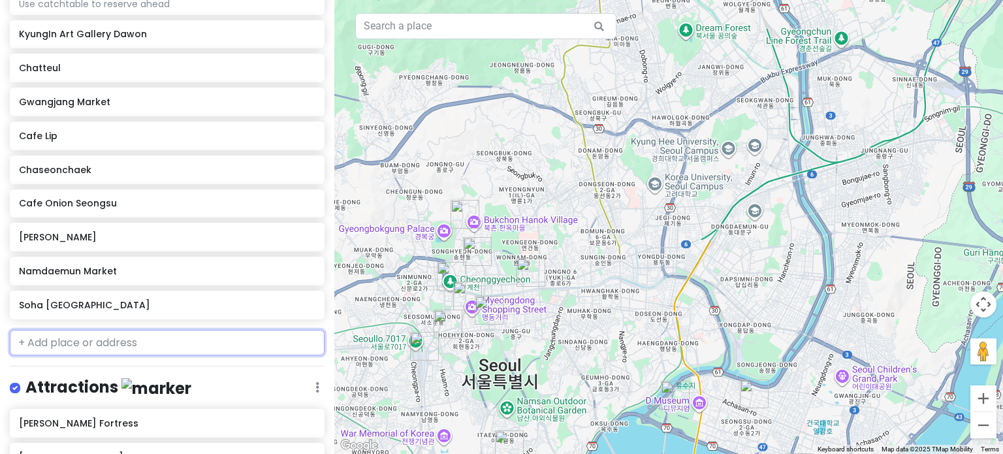
scroll to position [721, 0]
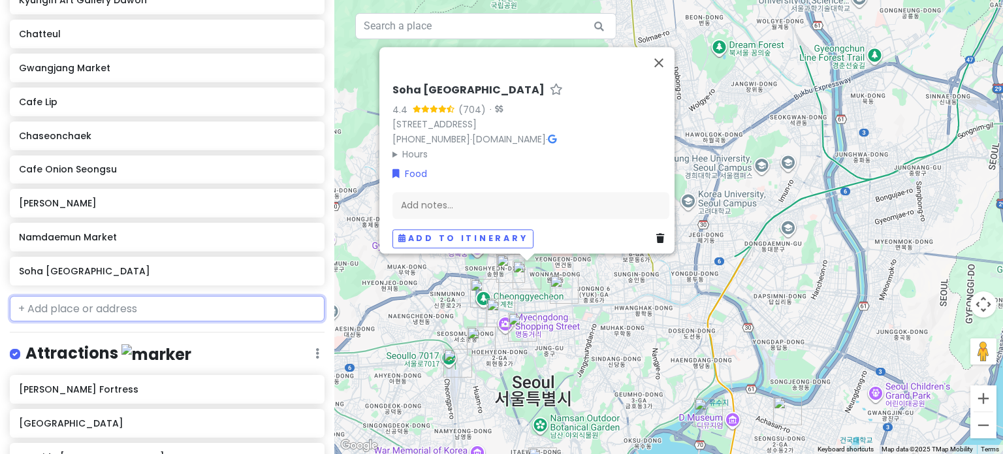
click at [177, 296] on input "text" at bounding box center [167, 309] width 315 height 26
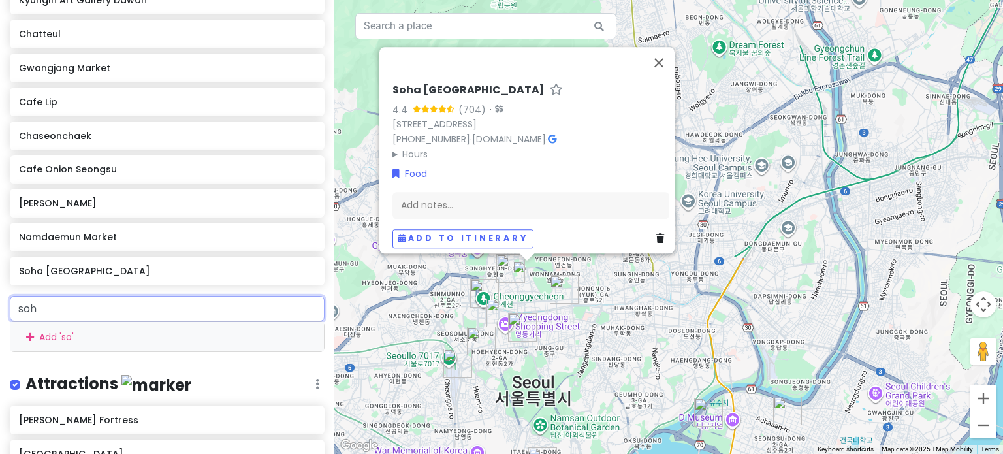
type input "soha"
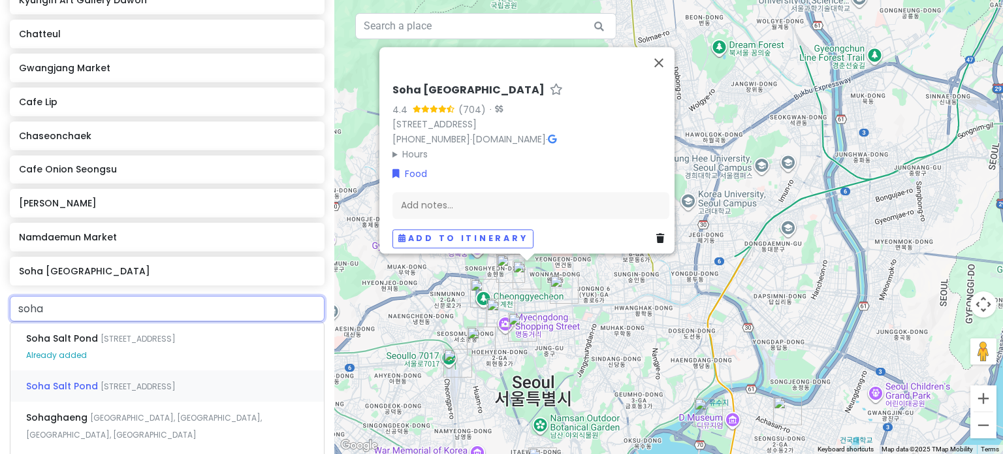
click at [176, 381] on span "[STREET_ADDRESS]" at bounding box center [138, 386] width 75 height 11
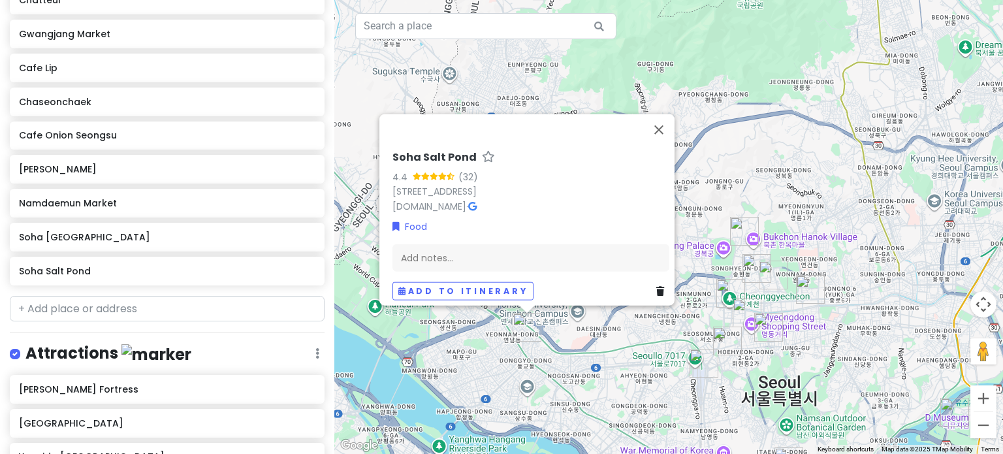
click at [657, 286] on icon at bounding box center [660, 290] width 8 height 9
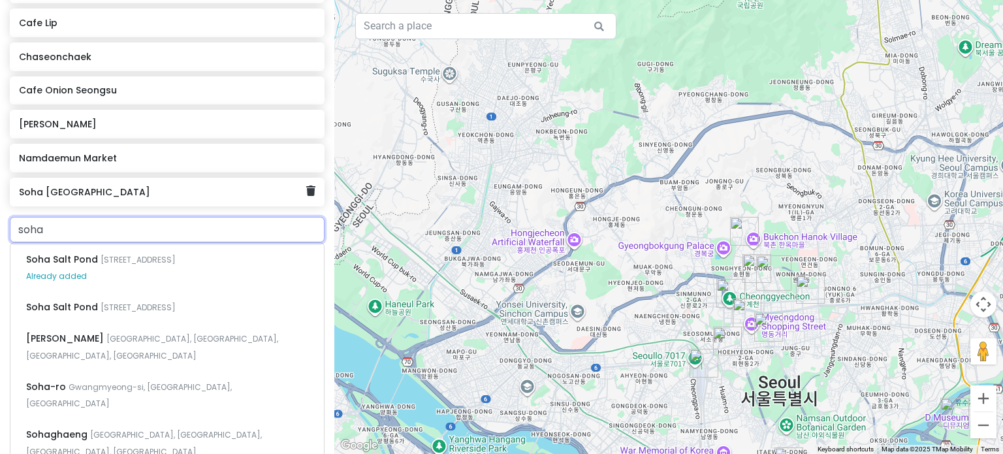
scroll to position [802, 0]
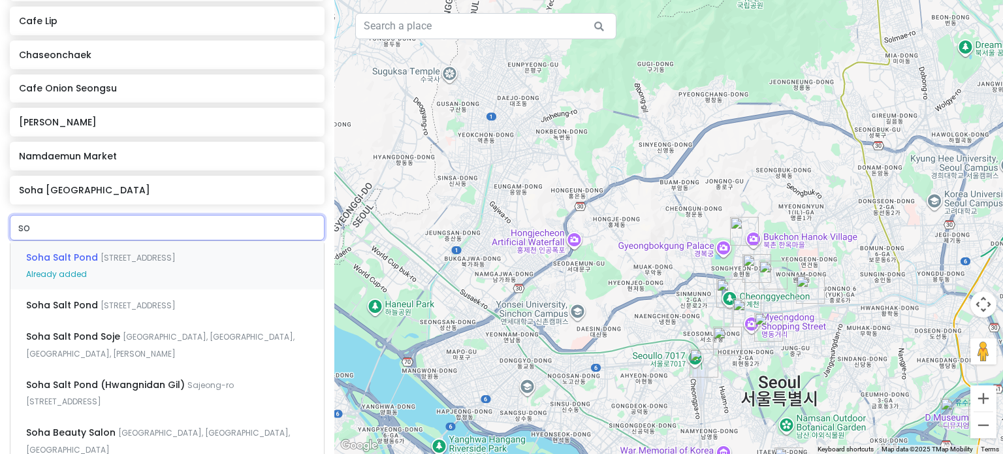
type input "s"
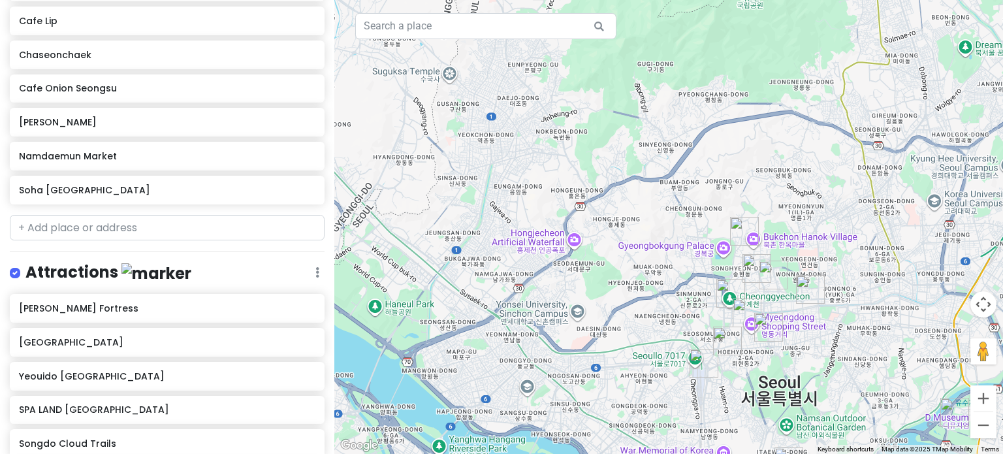
click at [615, 285] on div at bounding box center [668, 227] width 669 height 454
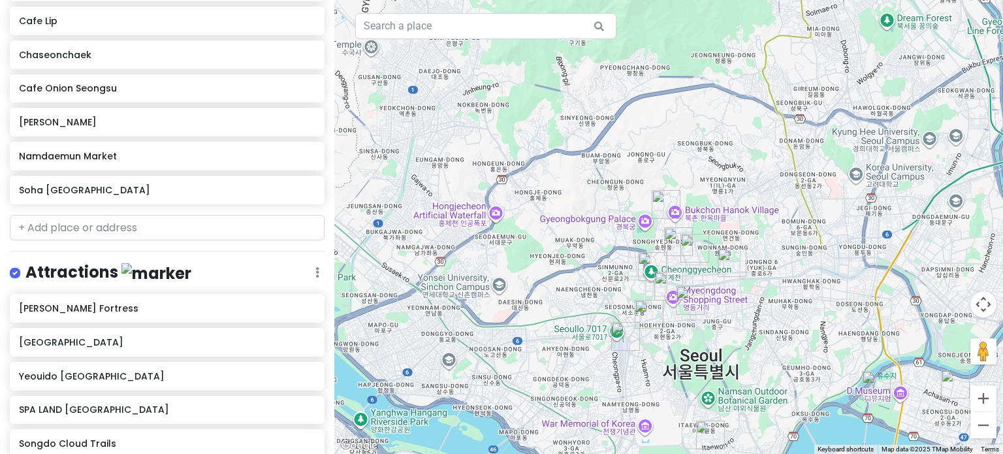
drag, startPoint x: 877, startPoint y: 289, endPoint x: 760, endPoint y: 258, distance: 121.5
click at [760, 258] on div at bounding box center [668, 227] width 669 height 454
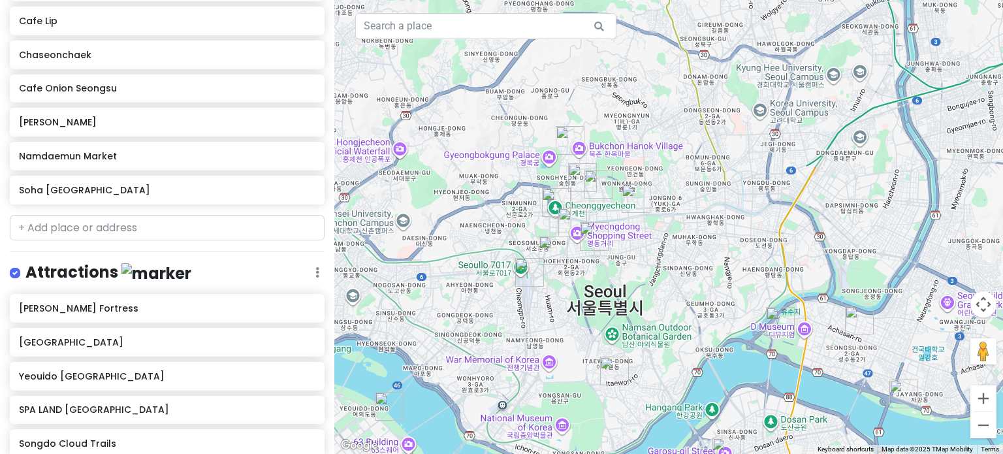
drag, startPoint x: 698, startPoint y: 386, endPoint x: 645, endPoint y: 323, distance: 82.0
click at [645, 323] on div at bounding box center [668, 227] width 669 height 454
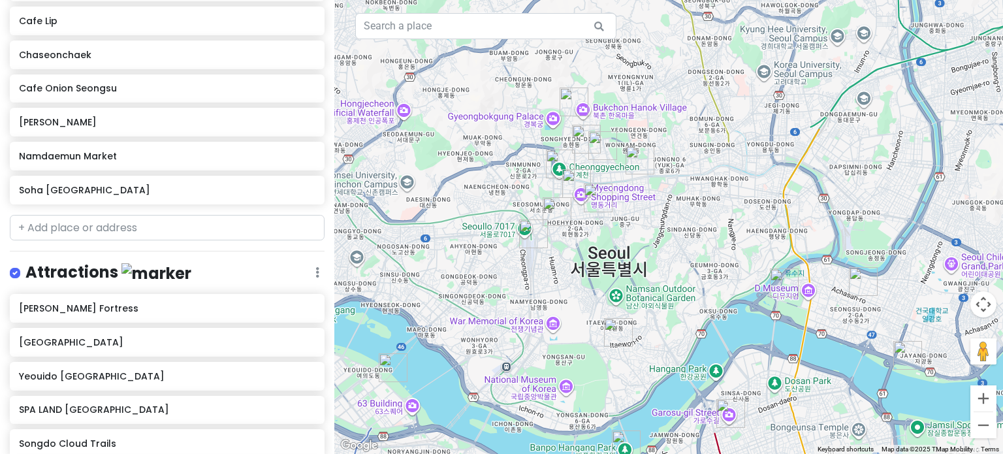
drag, startPoint x: 652, startPoint y: 319, endPoint x: 646, endPoint y: 217, distance: 101.4
click at [646, 217] on div at bounding box center [668, 227] width 669 height 454
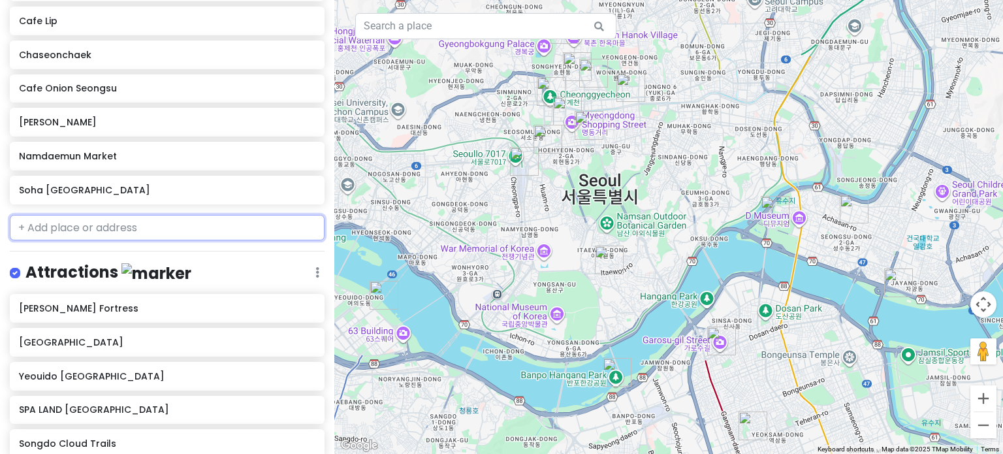
click at [104, 215] on input "text" at bounding box center [167, 228] width 315 height 26
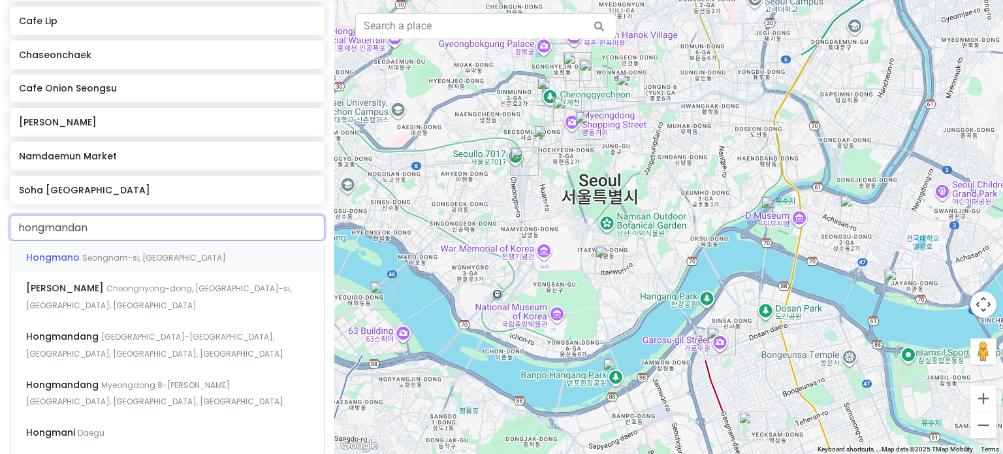
type input "hongmandang"
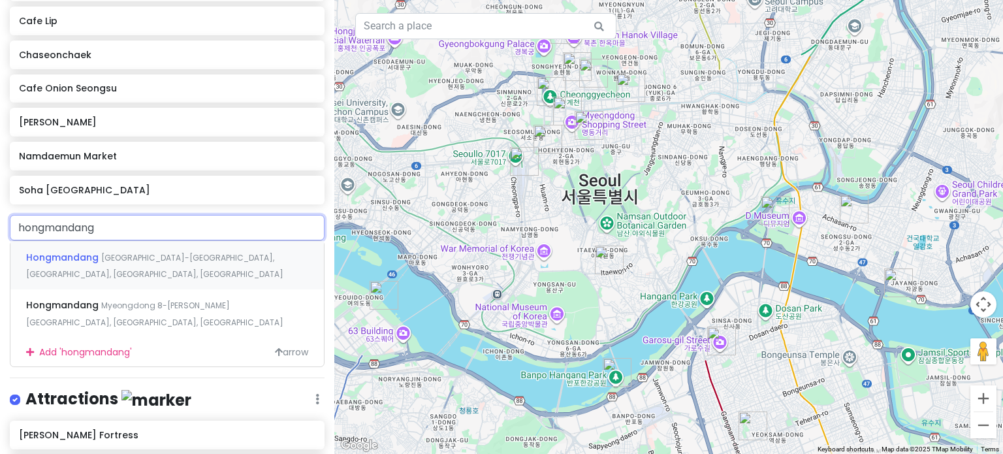
click at [154, 252] on span "[GEOGRAPHIC_DATA]-[GEOGRAPHIC_DATA], [GEOGRAPHIC_DATA], [GEOGRAPHIC_DATA], [GEO…" at bounding box center [154, 266] width 257 height 28
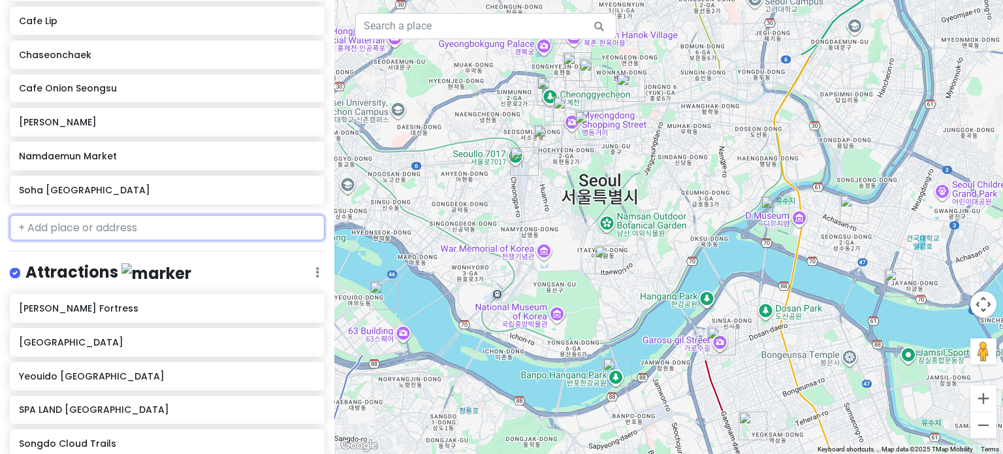
scroll to position [836, 0]
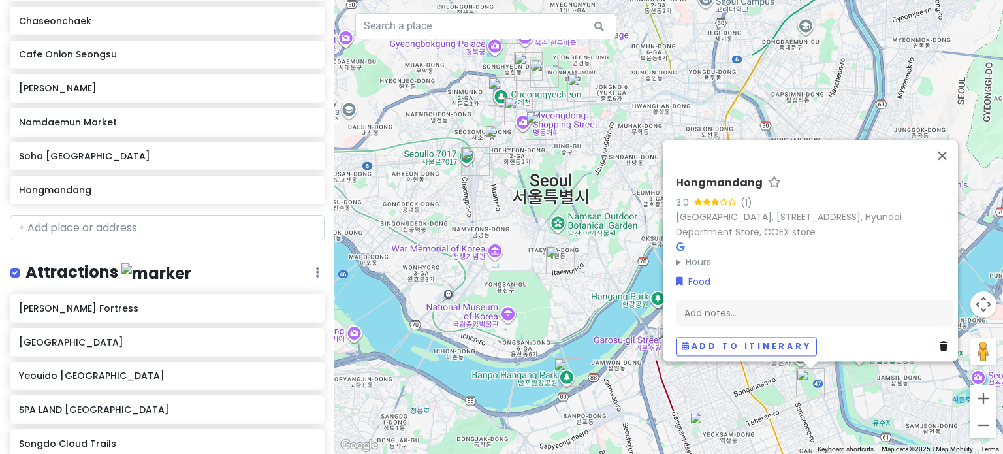
click at [931, 340] on div "Add to itinerary" at bounding box center [814, 346] width 277 height 19
click at [939, 341] on icon at bounding box center [943, 345] width 8 height 9
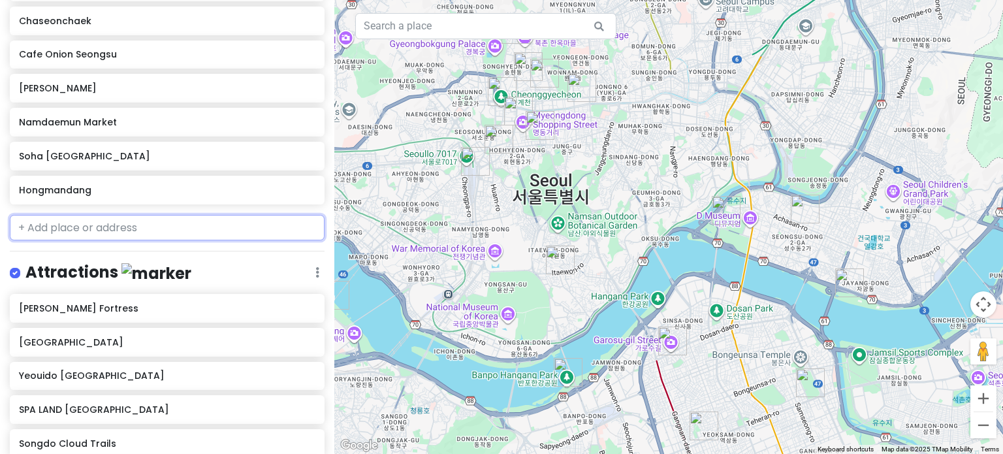
scroll to position [802, 0]
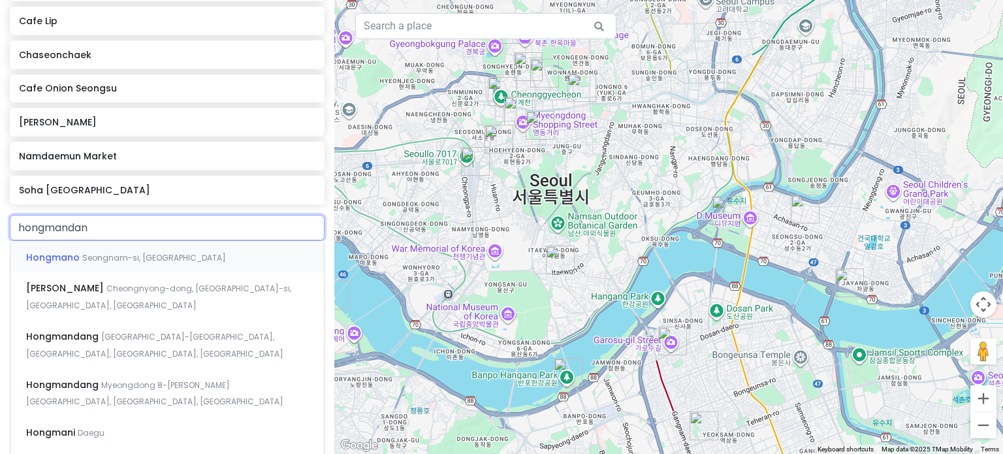
type input "hongmandang"
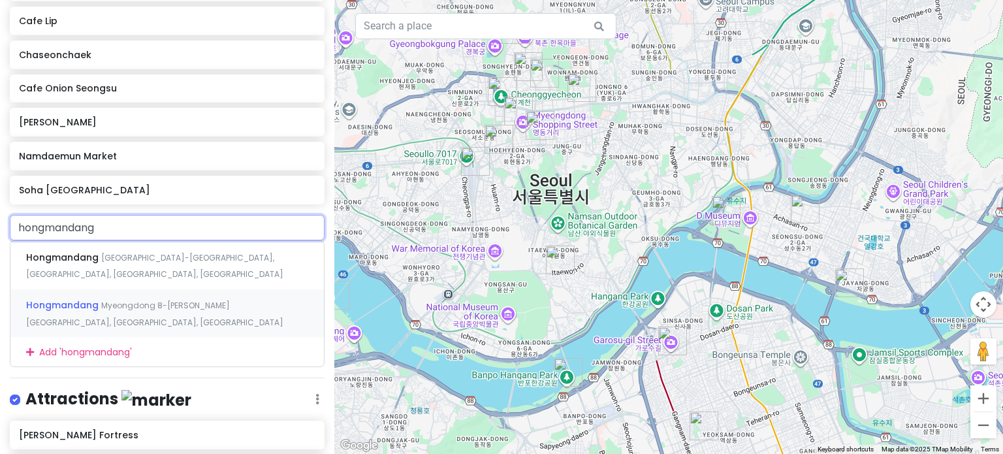
click at [186, 300] on span "Myeongdong 8-[PERSON_NAME][GEOGRAPHIC_DATA], [GEOGRAPHIC_DATA], [GEOGRAPHIC_DAT…" at bounding box center [154, 314] width 257 height 28
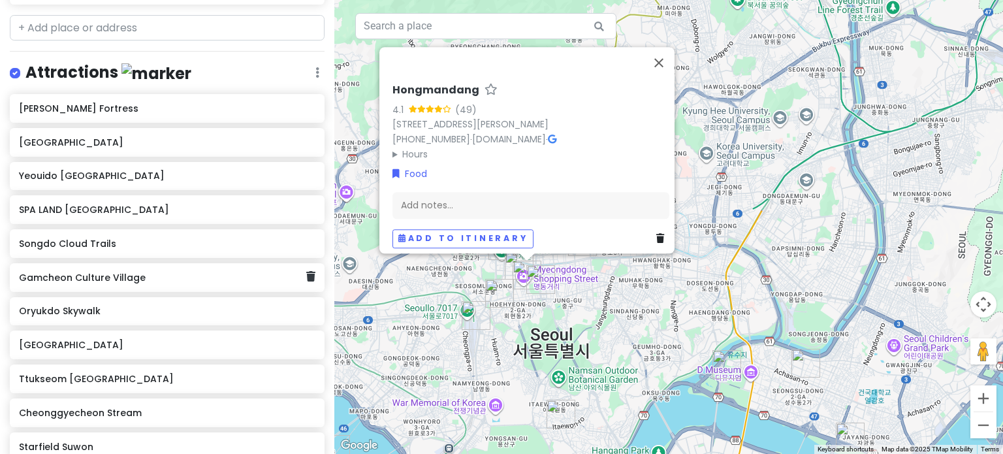
scroll to position [1047, 0]
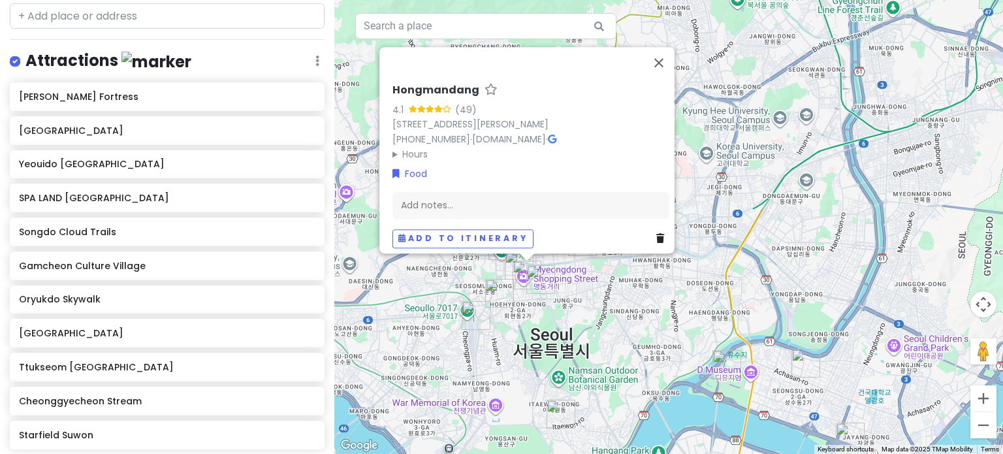
type input "ikseon"
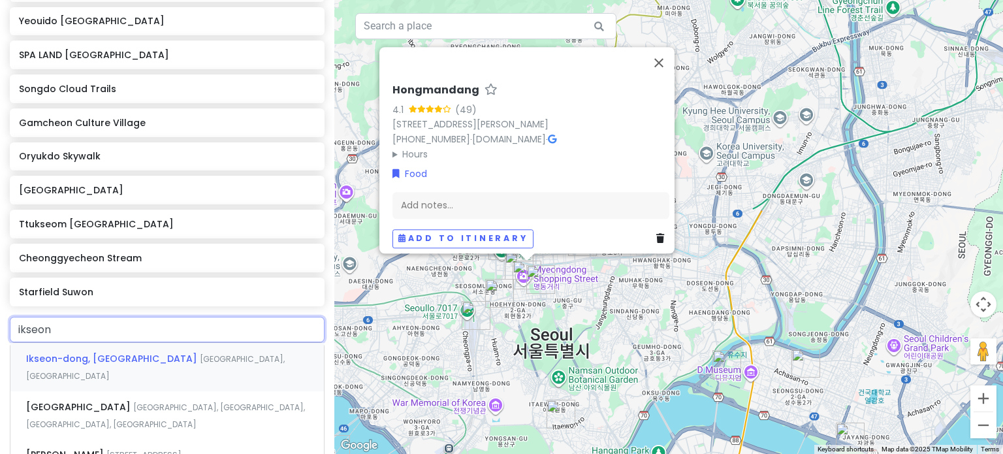
scroll to position [1191, 0]
click at [133, 400] on span "[GEOGRAPHIC_DATA]" at bounding box center [79, 406] width 107 height 13
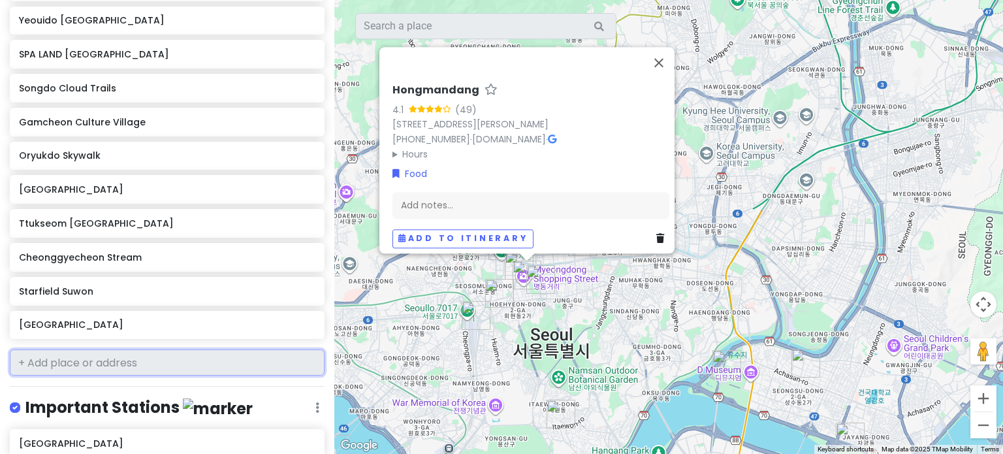
scroll to position [1225, 0]
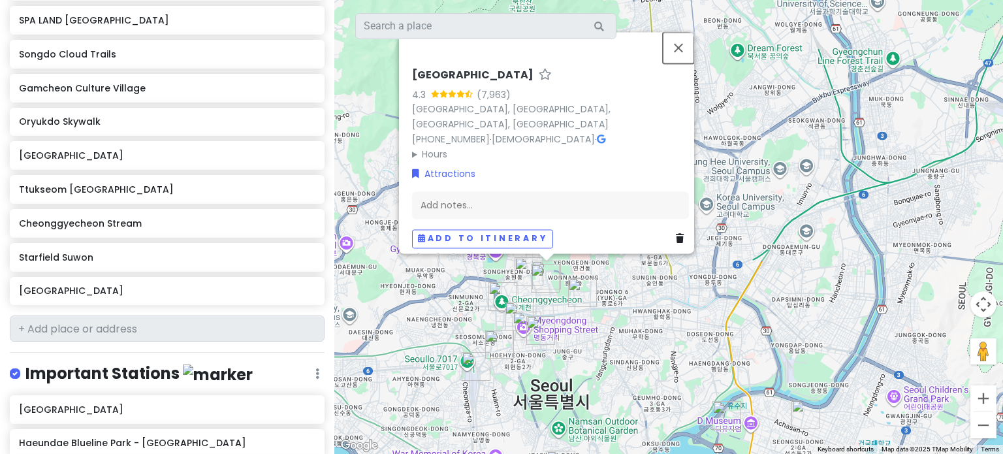
click at [679, 54] on button "Close" at bounding box center [678, 47] width 31 height 31
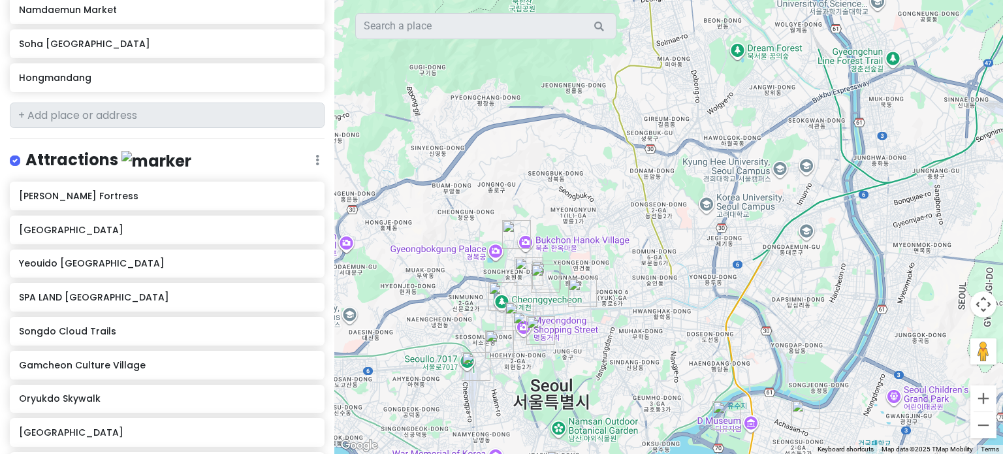
scroll to position [914, 0]
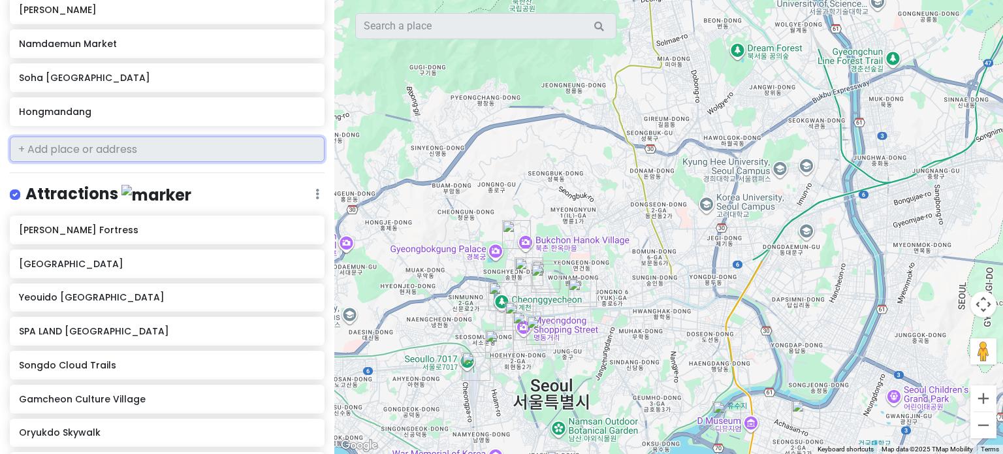
click at [102, 136] on input "text" at bounding box center [167, 149] width 315 height 26
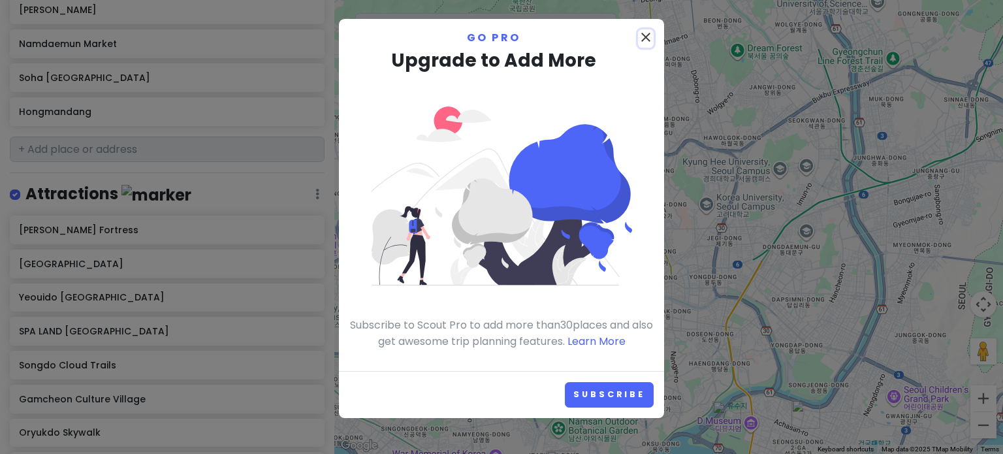
click at [640, 36] on icon "close" at bounding box center [646, 37] width 16 height 16
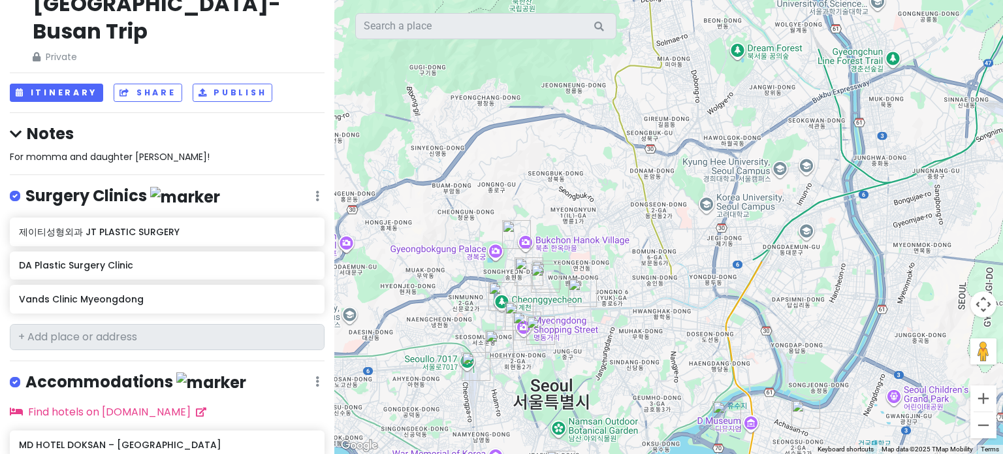
scroll to position [79, 0]
click at [306, 293] on icon at bounding box center [310, 298] width 9 height 10
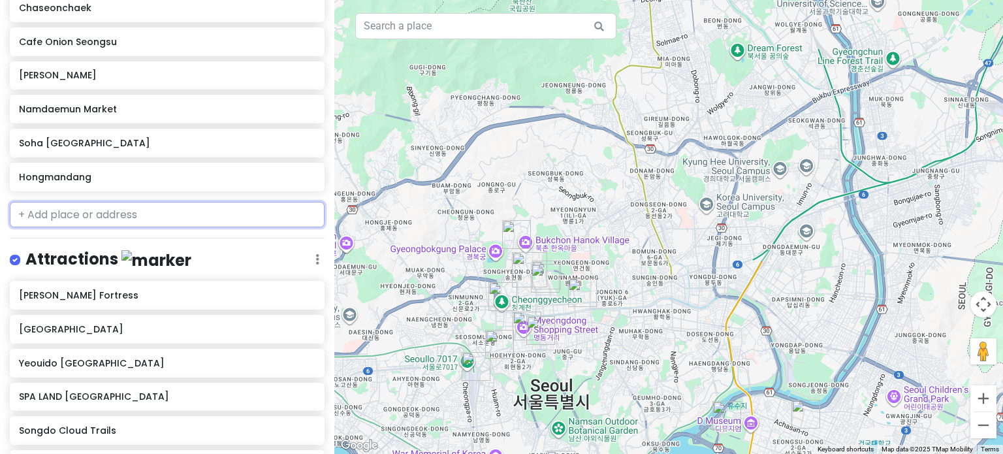
scroll to position [818, 0]
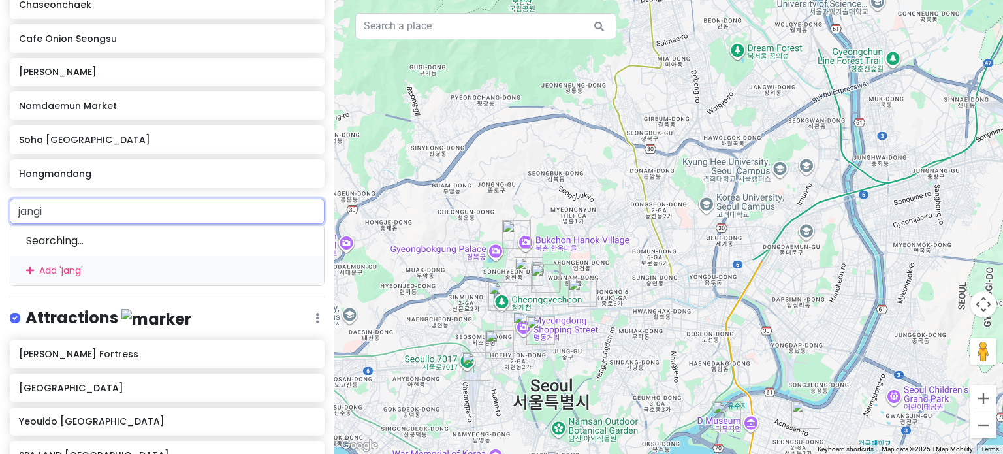
type input "jangin"
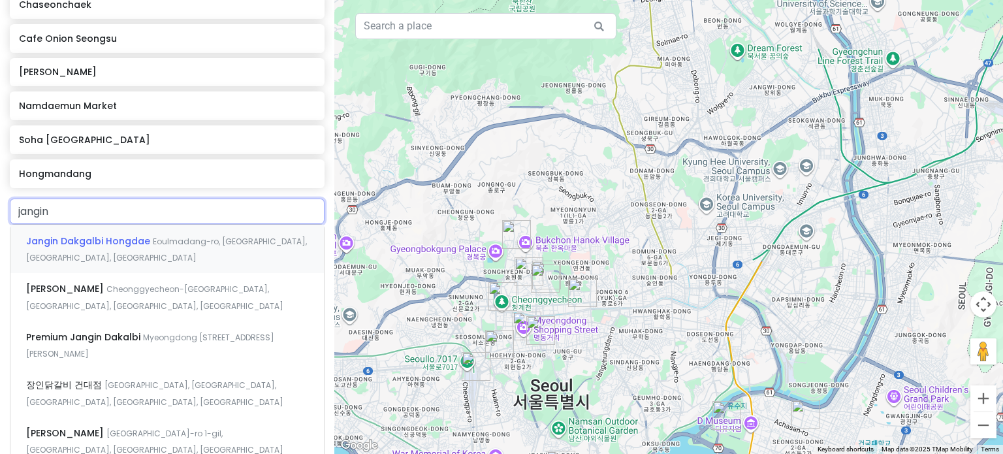
click at [151, 236] on span "Eoulmadang-ro, [GEOGRAPHIC_DATA], [GEOGRAPHIC_DATA], [GEOGRAPHIC_DATA]" at bounding box center [166, 250] width 281 height 28
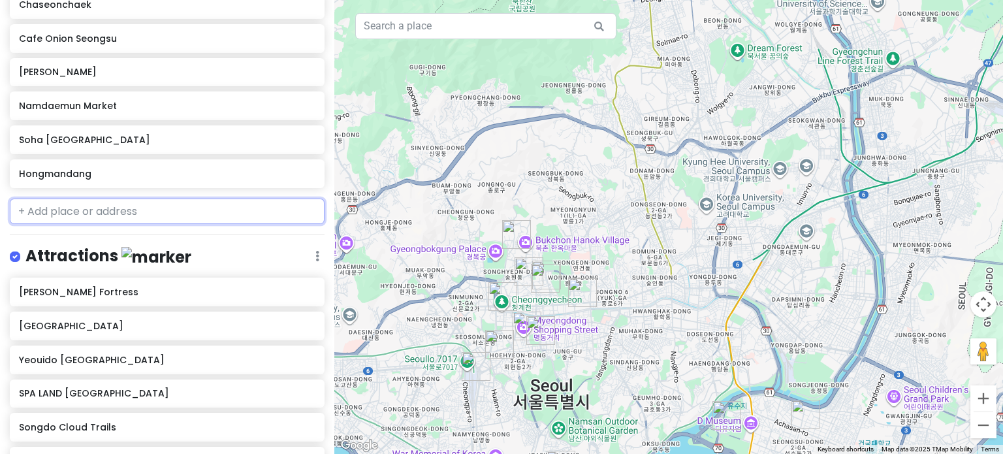
scroll to position [852, 0]
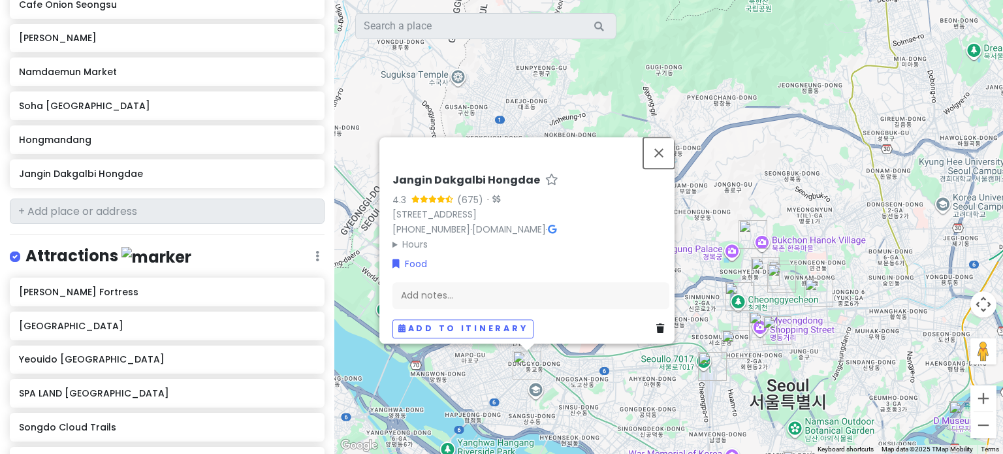
click at [666, 145] on button "Close" at bounding box center [658, 152] width 31 height 31
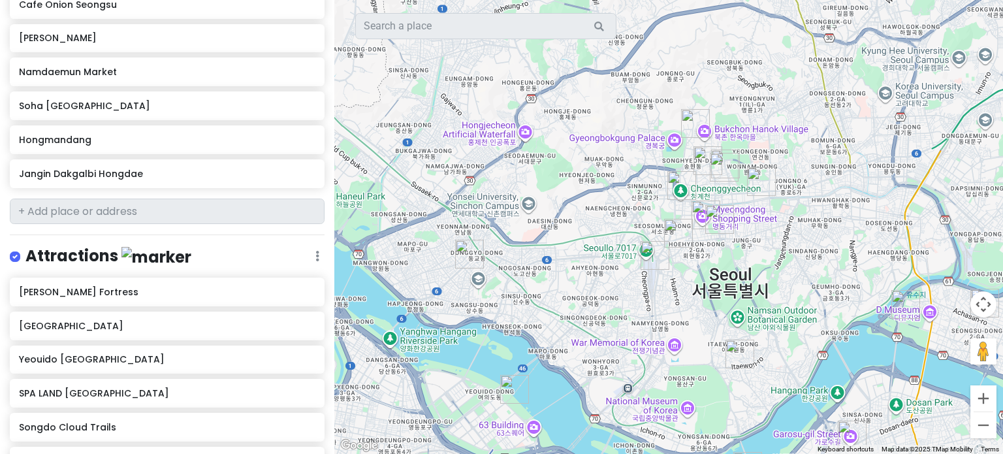
drag, startPoint x: 642, startPoint y: 314, endPoint x: 577, endPoint y: 195, distance: 135.6
click at [577, 195] on div at bounding box center [668, 227] width 669 height 454
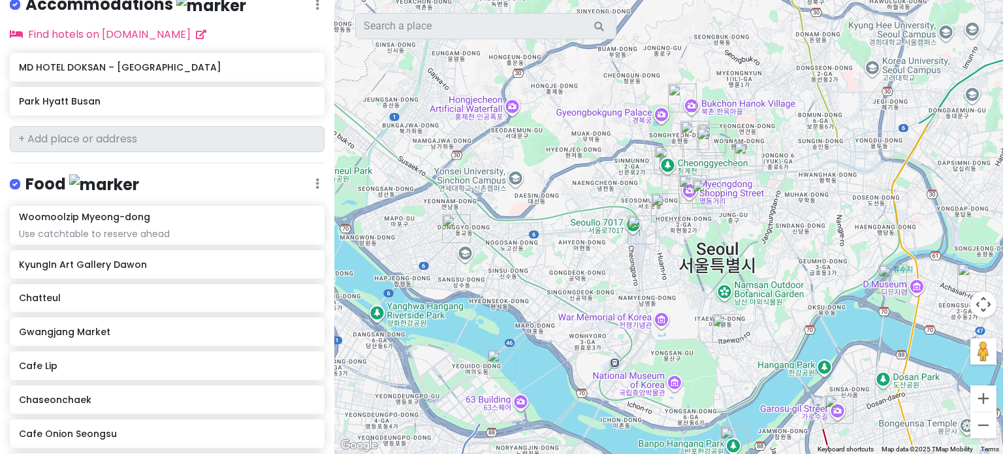
scroll to position [426, 0]
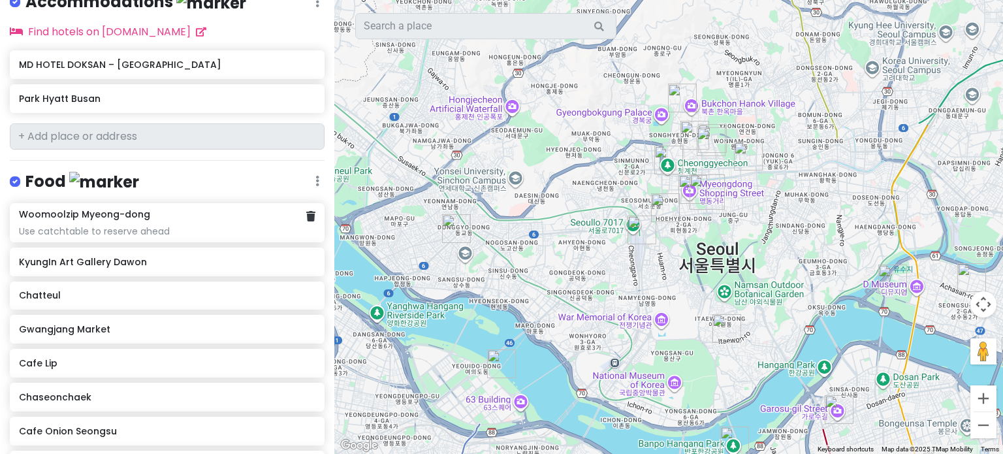
click at [306, 211] on icon at bounding box center [310, 216] width 9 height 10
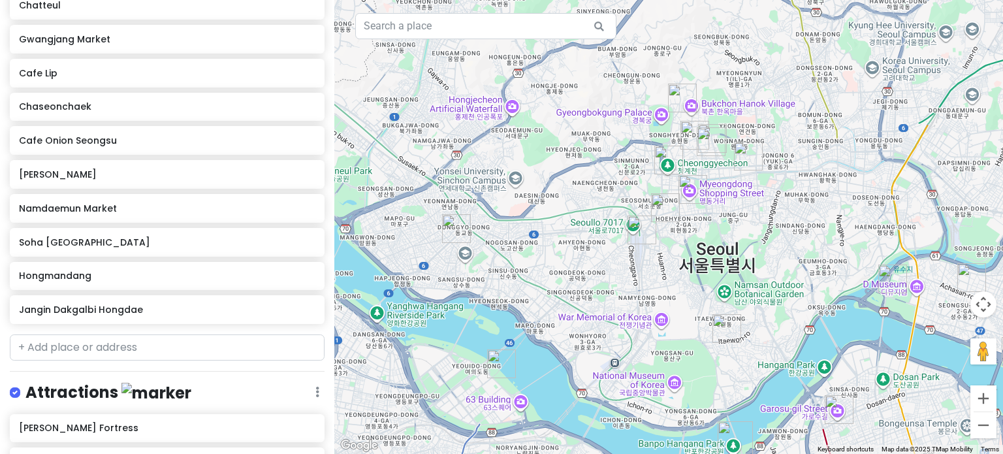
scroll to position [670, 0]
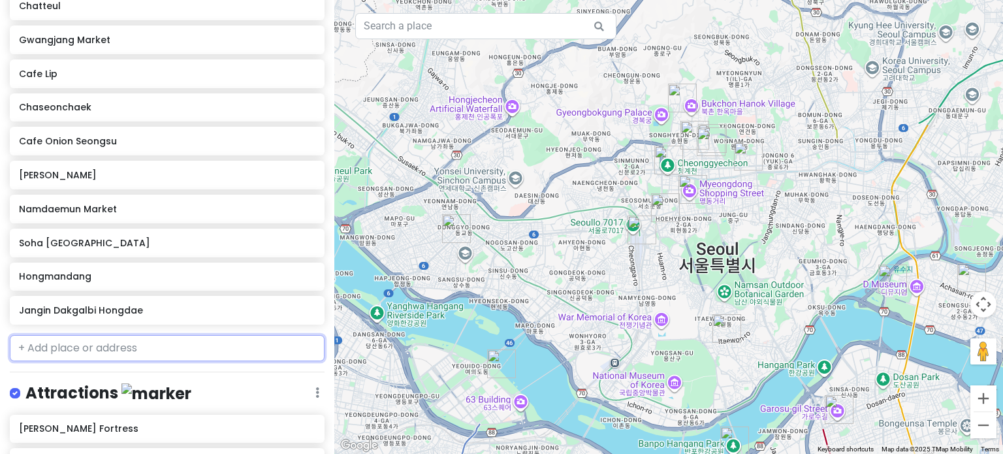
click at [121, 335] on input "text" at bounding box center [167, 348] width 315 height 26
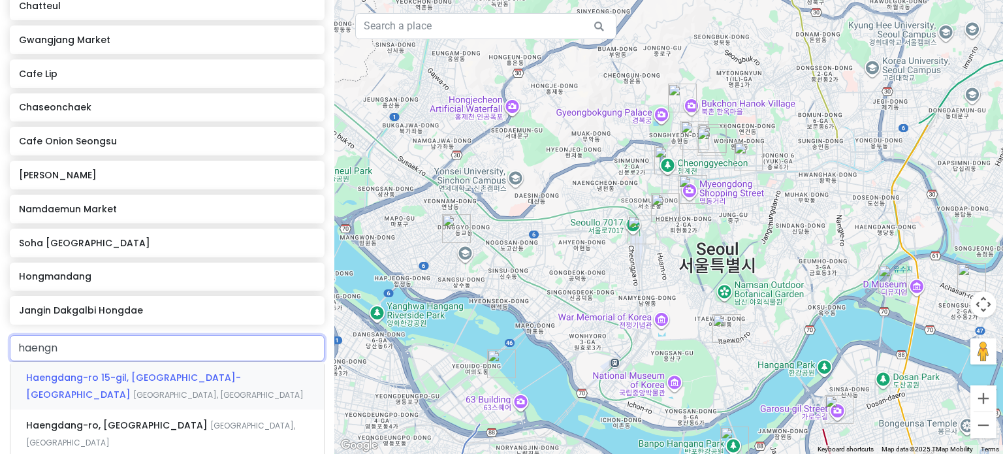
type input "haengni"
click at [155, 372] on span "[GEOGRAPHIC_DATA], [GEOGRAPHIC_DATA], [GEOGRAPHIC_DATA], [GEOGRAPHIC_DATA], [GE…" at bounding box center [154, 386] width 257 height 28
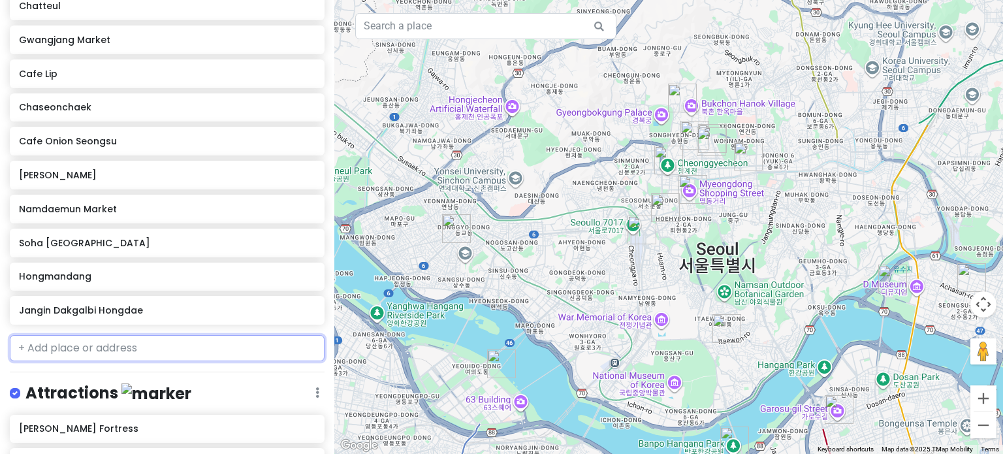
scroll to position [704, 0]
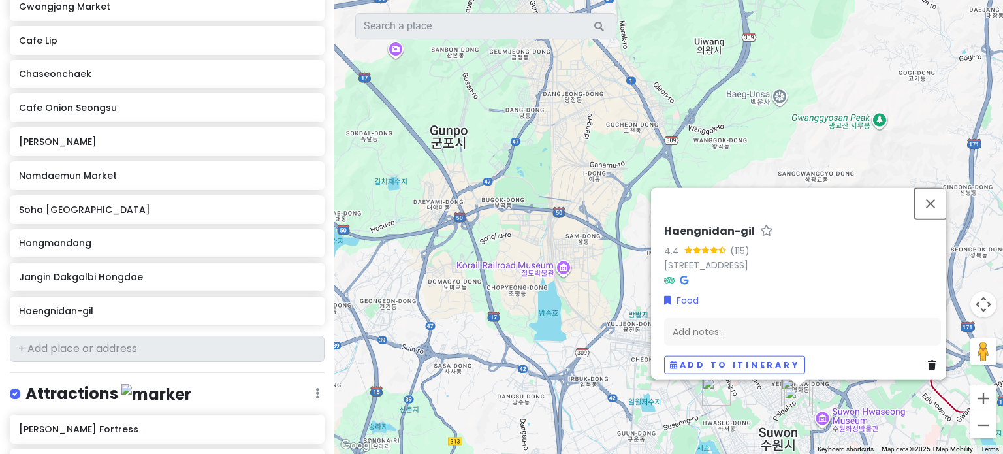
click at [939, 187] on button "Close" at bounding box center [930, 202] width 31 height 31
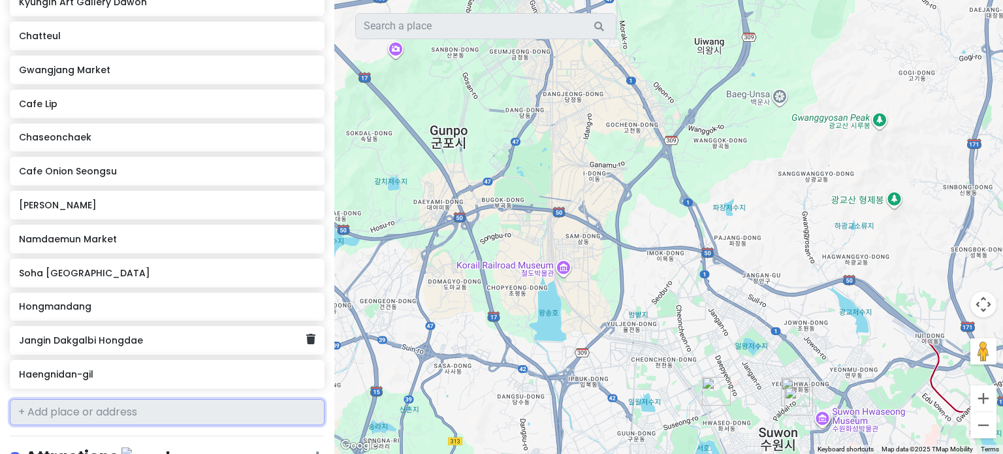
scroll to position [638, 0]
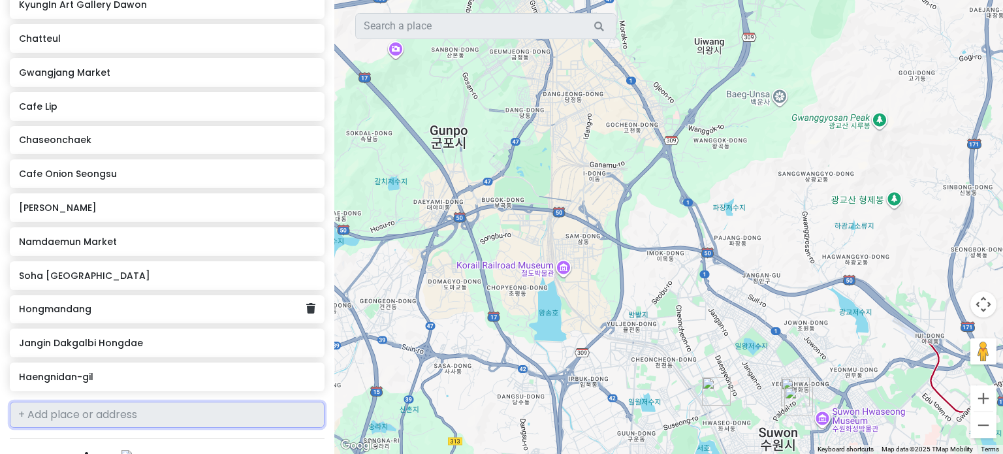
click at [306, 303] on icon at bounding box center [310, 308] width 9 height 10
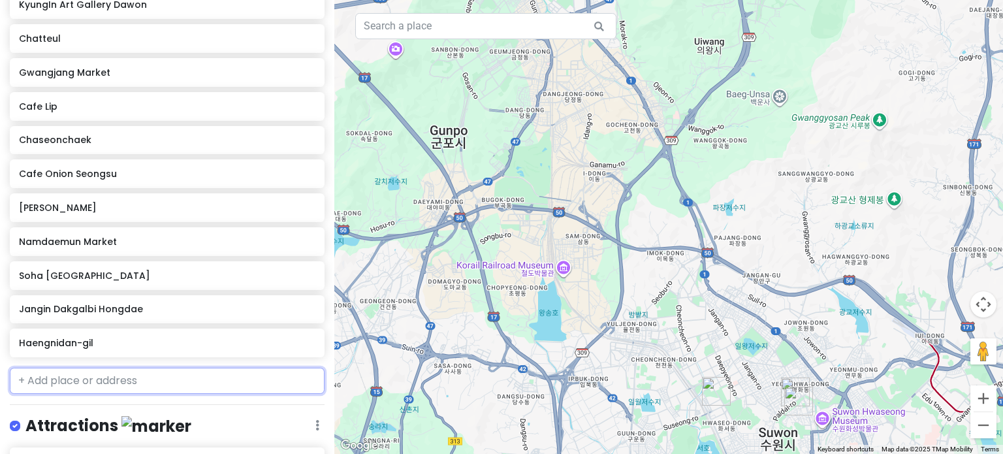
scroll to position [605, 0]
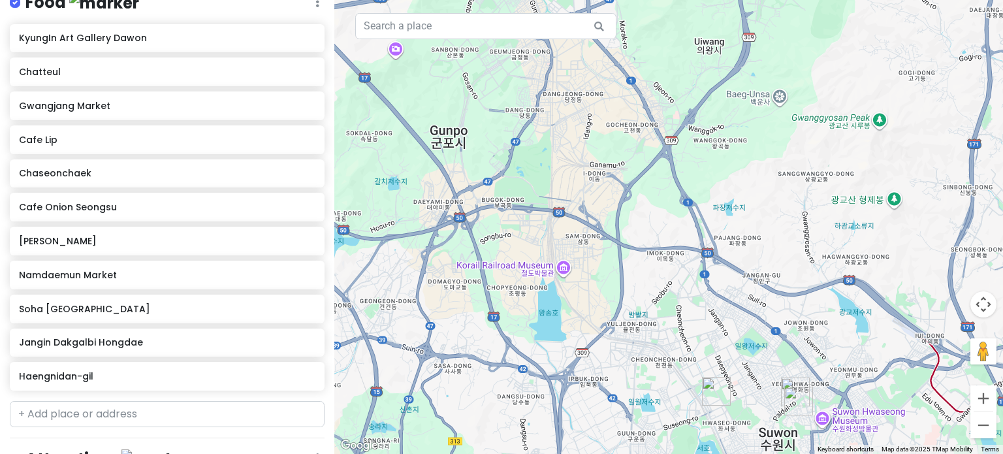
click at [172, 401] on div at bounding box center [167, 414] width 315 height 26
click at [146, 401] on input "text" at bounding box center [167, 414] width 315 height 26
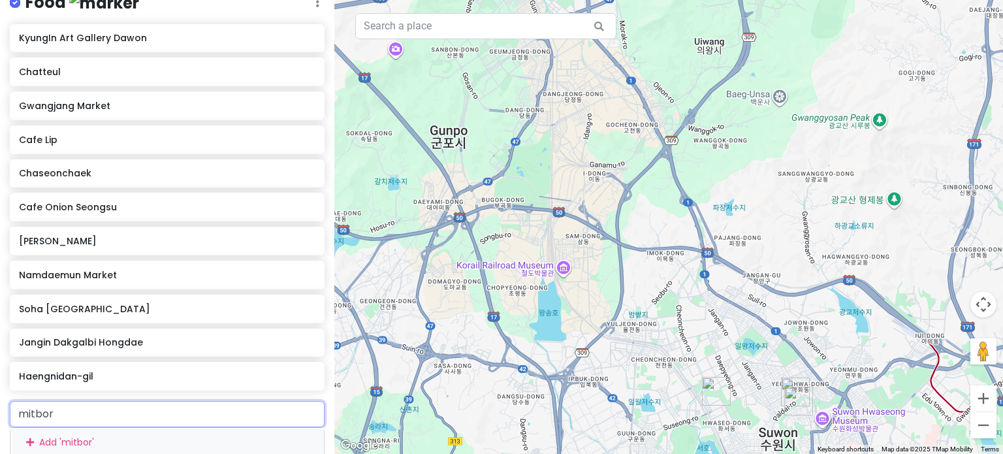
type input "mitbord"
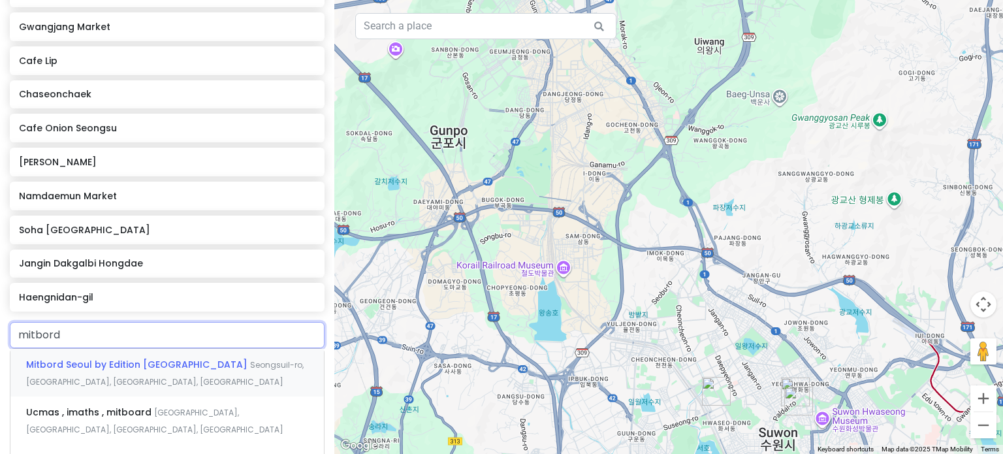
click at [189, 359] on span "Seongsuil-ro, [GEOGRAPHIC_DATA], [GEOGRAPHIC_DATA], [GEOGRAPHIC_DATA]" at bounding box center [164, 373] width 277 height 28
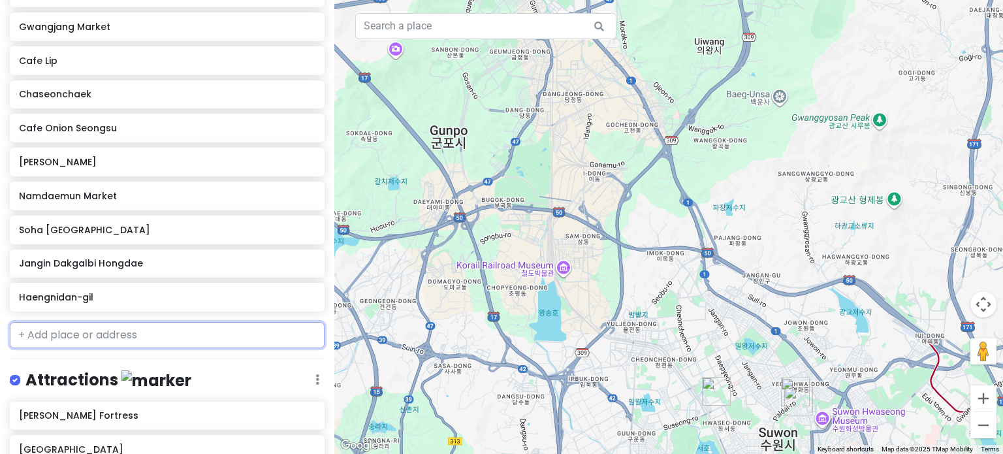
scroll to position [717, 0]
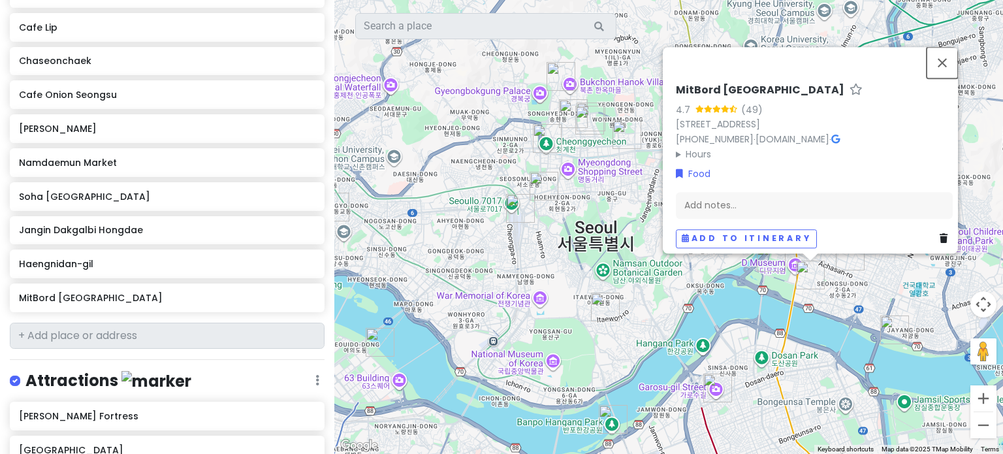
click at [950, 59] on button "Close" at bounding box center [941, 62] width 31 height 31
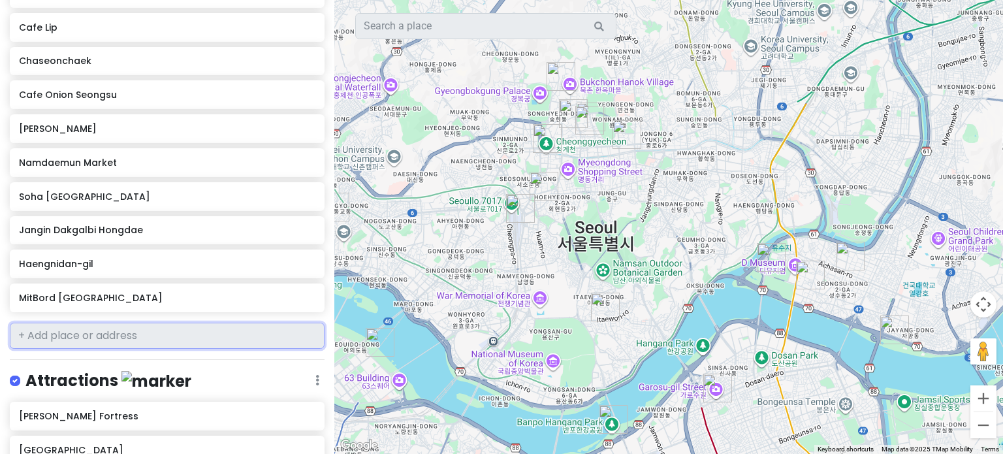
click at [85, 323] on input "text" at bounding box center [167, 336] width 315 height 26
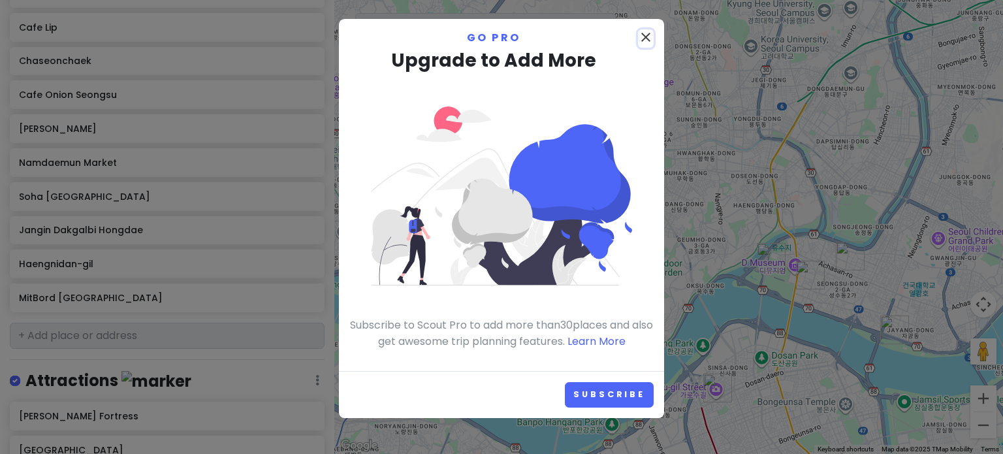
click at [646, 38] on icon "close" at bounding box center [646, 37] width 16 height 16
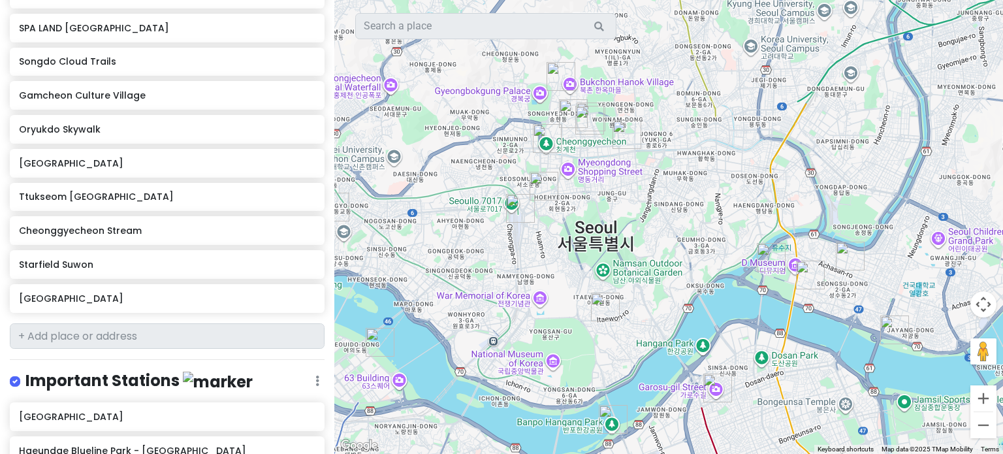
scroll to position [1274, 0]
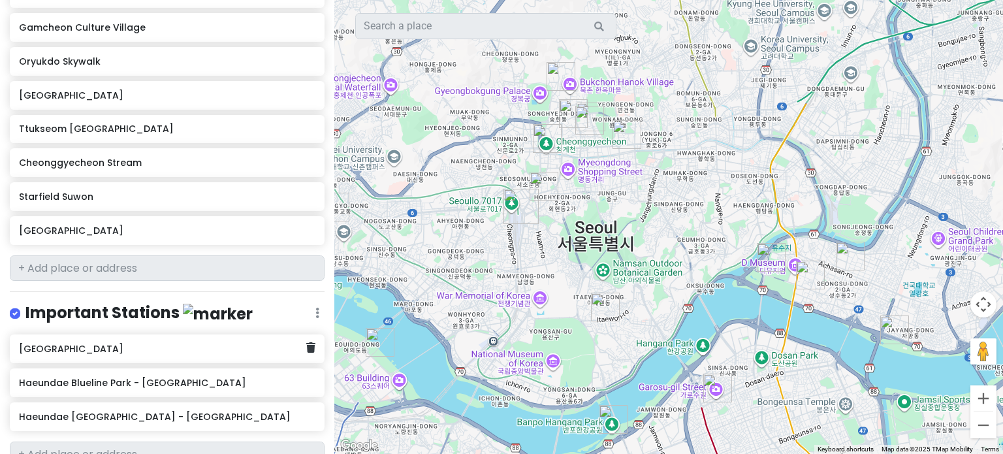
click at [306, 342] on icon at bounding box center [310, 347] width 9 height 10
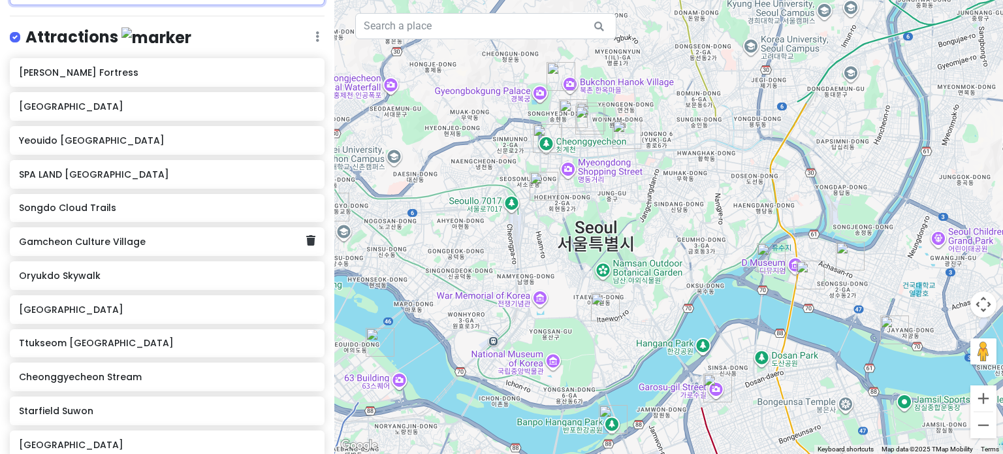
scroll to position [1240, 0]
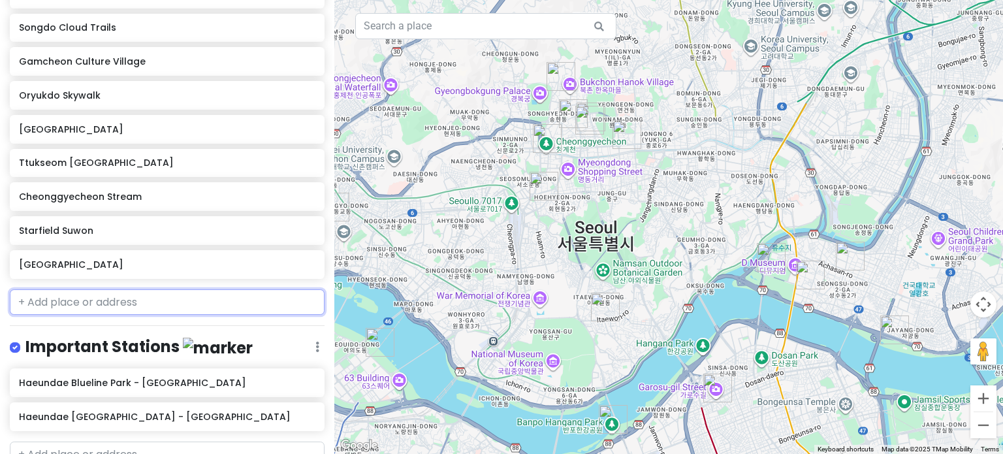
click at [123, 289] on input "text" at bounding box center [167, 302] width 315 height 26
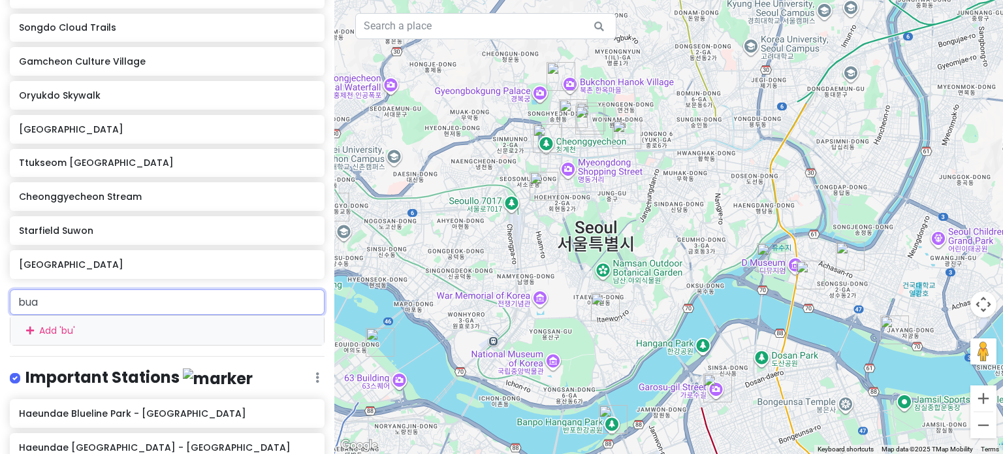
type input "buam"
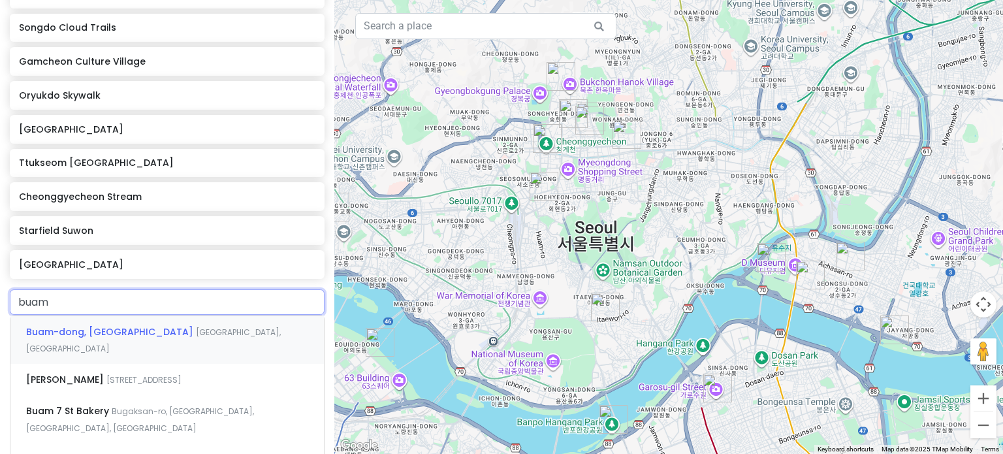
click at [149, 325] on span "Buam-dong, [GEOGRAPHIC_DATA]" at bounding box center [111, 331] width 170 height 13
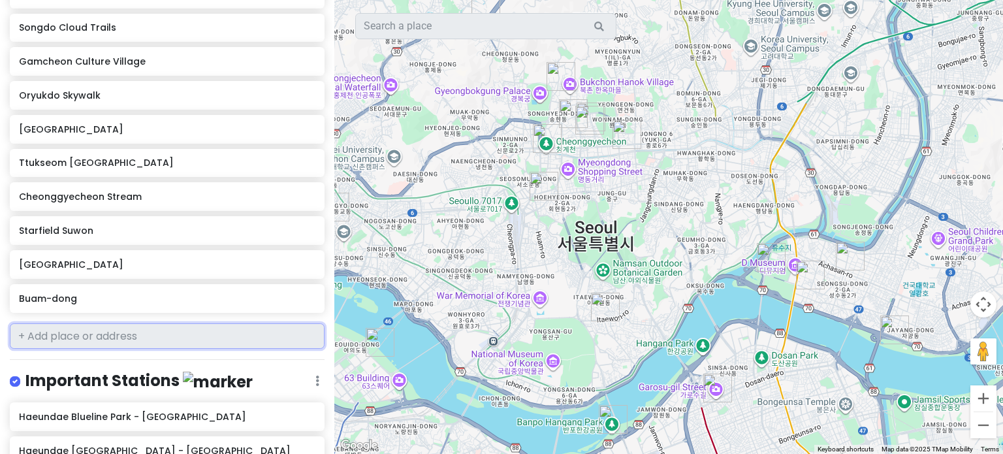
scroll to position [1274, 0]
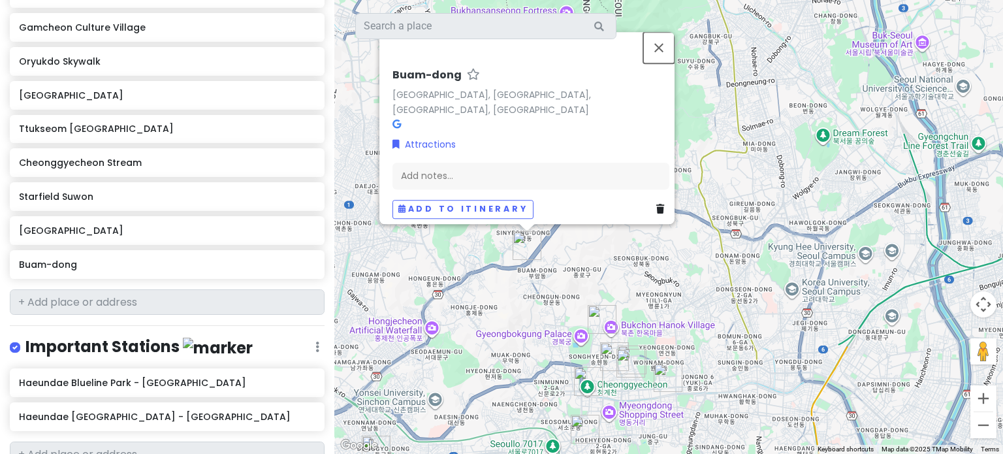
click at [662, 61] on button "Close" at bounding box center [658, 47] width 31 height 31
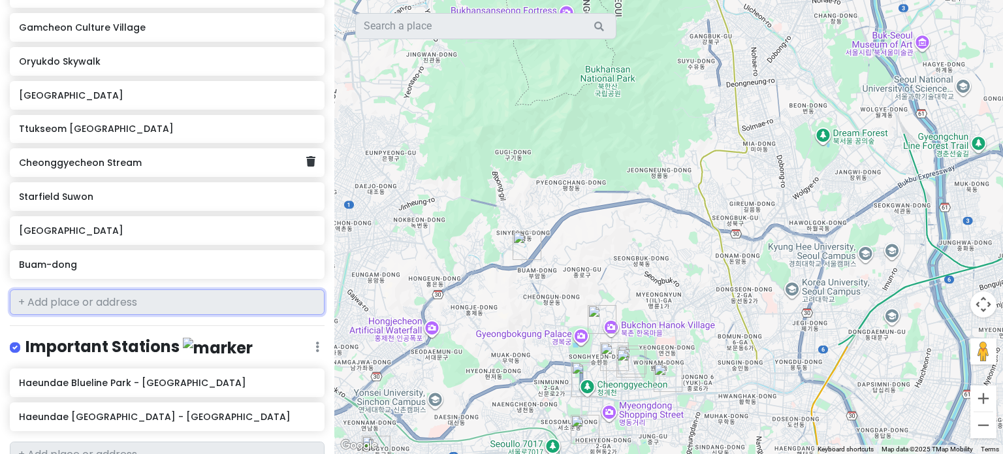
scroll to position [1110, 0]
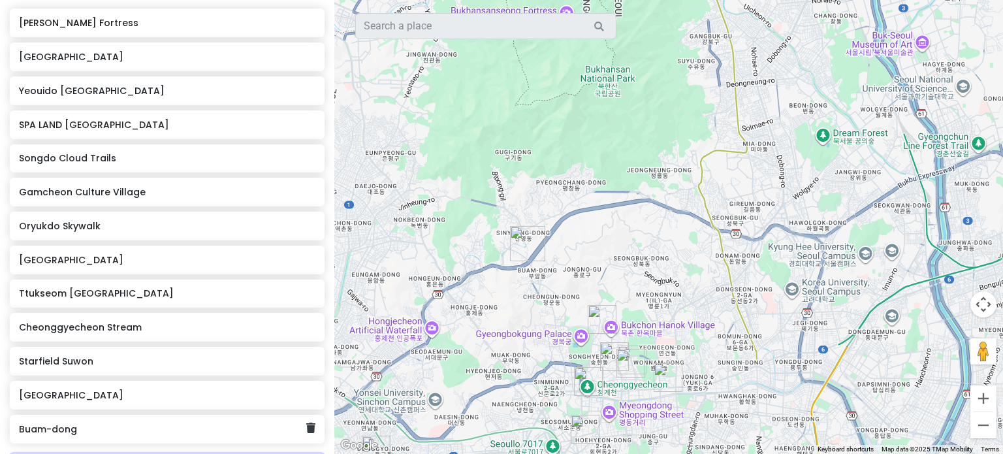
click at [307, 415] on div "Buam-dong" at bounding box center [167, 429] width 315 height 29
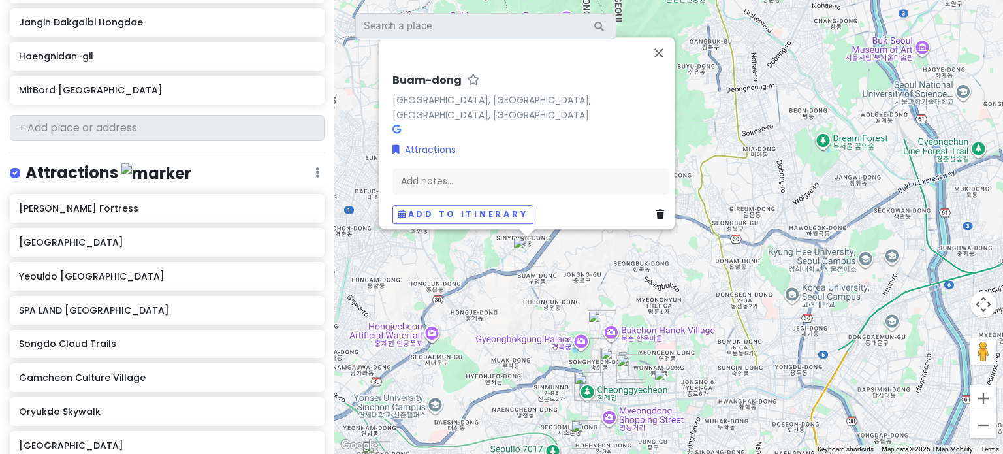
scroll to position [924, 0]
click at [306, 371] on icon at bounding box center [310, 376] width 9 height 10
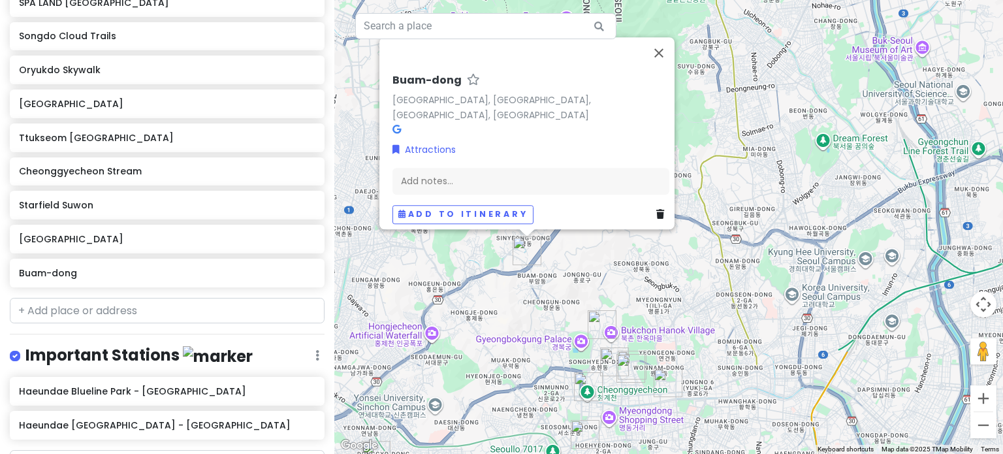
scroll to position [1240, 0]
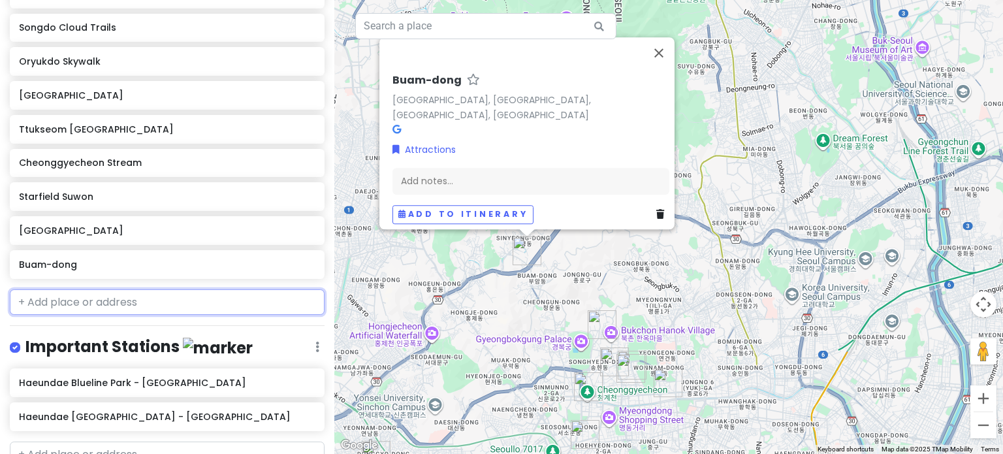
click at [167, 289] on input "text" at bounding box center [167, 302] width 315 height 26
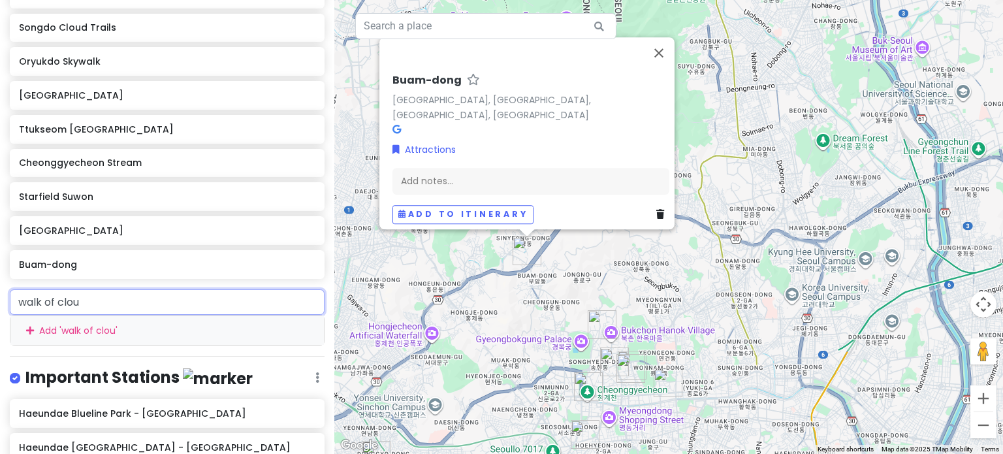
type input "walk of cloud"
drag, startPoint x: 157, startPoint y: 244, endPoint x: 0, endPoint y: 242, distance: 156.7
click at [0, 289] on div "walk of cloud Add ' walk of cloud '" at bounding box center [167, 317] width 334 height 56
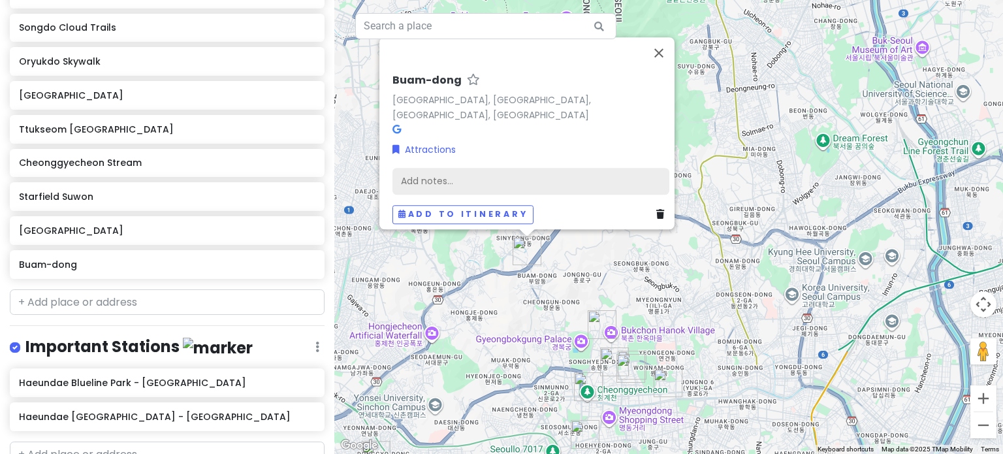
click at [469, 180] on div "Add notes..." at bounding box center [530, 180] width 277 height 27
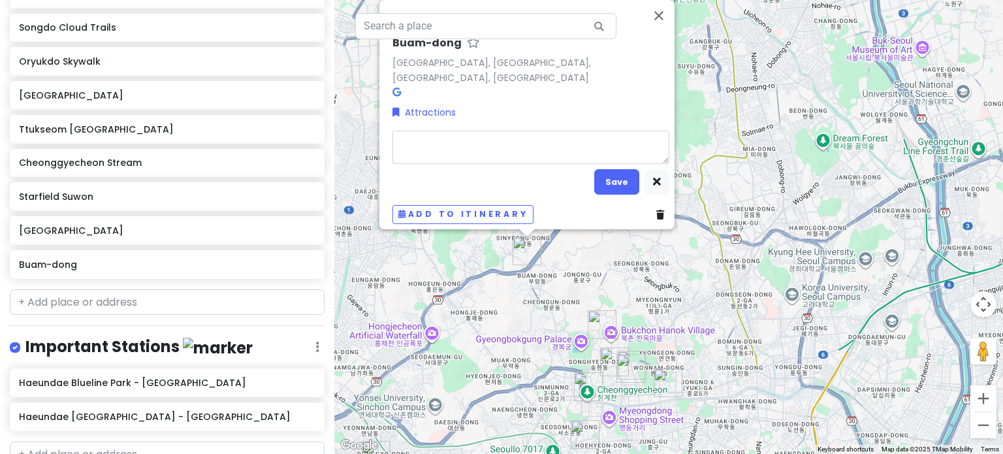
type textarea "x"
type textarea "[URL][DOMAIN_NAME]"
type textarea "x"
type textarea "[URL][DOMAIN_NAME]"
type textarea "x"
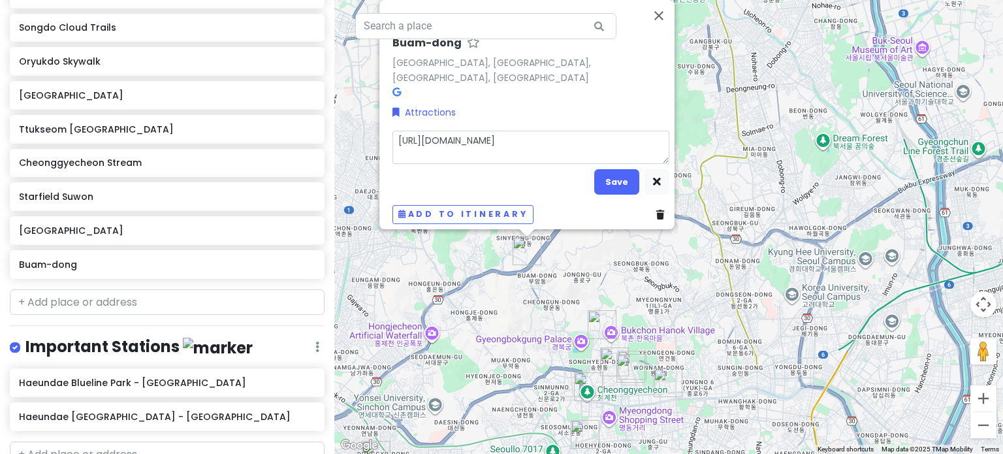
type textarea "[URL][DOMAIN_NAME] h"
type textarea "x"
type textarea "[URL][DOMAIN_NAME] hi"
type textarea "x"
type textarea "[URL][DOMAIN_NAME] hid"
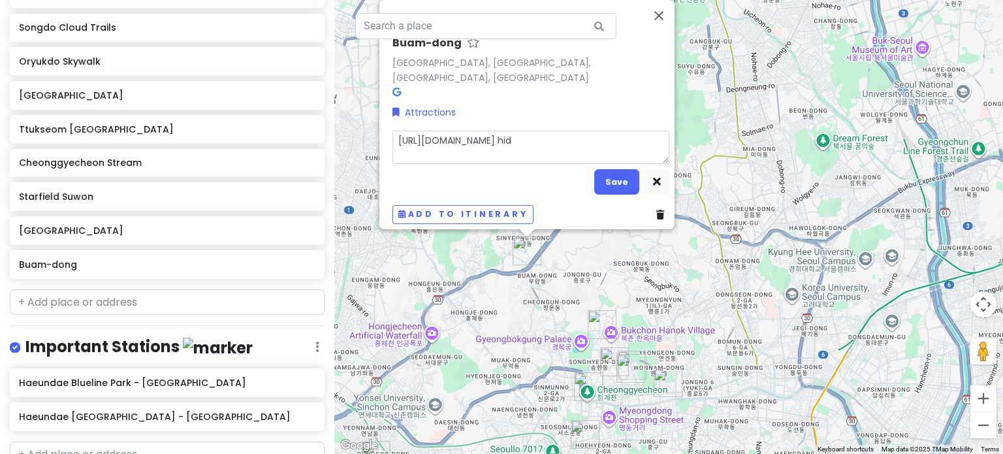
type textarea "x"
type textarea "[URL][DOMAIN_NAME] hidd"
type textarea "x"
type textarea "[URL][DOMAIN_NAME] hidde"
type textarea "x"
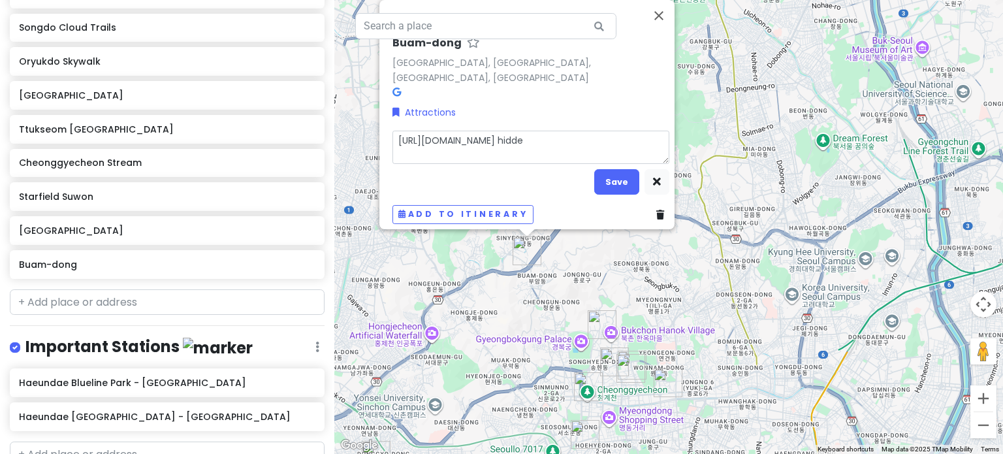
type textarea "[URL][DOMAIN_NAME] hidden"
type textarea "x"
type textarea "[URL][DOMAIN_NAME] hidden"
type textarea "x"
type textarea "[URL][DOMAIN_NAME] hidden t"
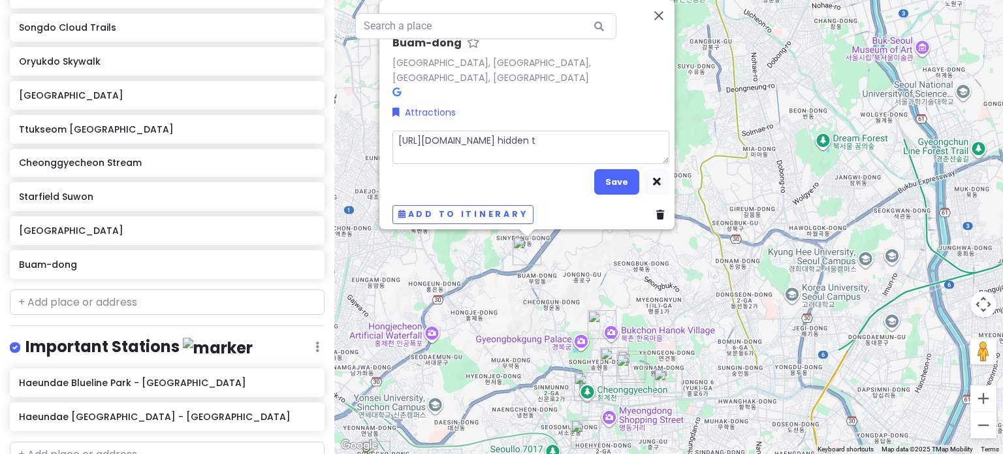
type textarea "x"
type textarea "[URL][DOMAIN_NAME] hidden tr"
type textarea "x"
type textarea "[URL][DOMAIN_NAME] hidden tra"
type textarea "x"
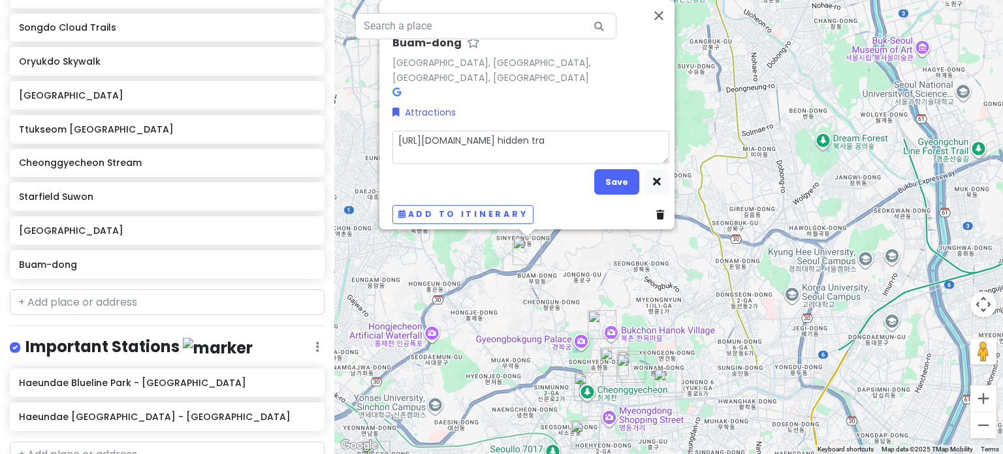
type textarea "[URL][DOMAIN_NAME] hidden trai"
type textarea "x"
type textarea "[URL][DOMAIN_NAME] hidden trail"
drag, startPoint x: 622, startPoint y: 133, endPoint x: 656, endPoint y: 147, distance: 36.9
click at [656, 147] on textarea "[URL][DOMAIN_NAME] hidden trail" at bounding box center [530, 147] width 277 height 34
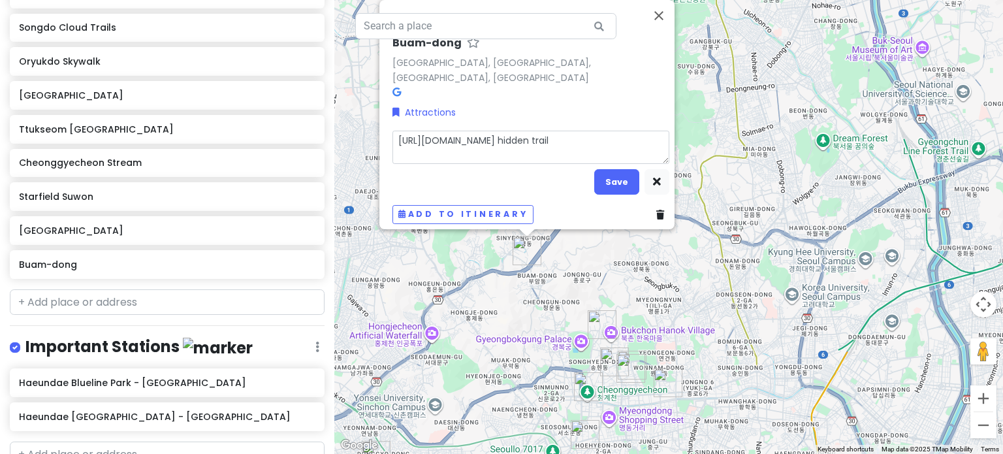
type textarea "x"
type textarea "[URL][DOMAIN_NAME]"
click at [393, 136] on textarea "[URL][DOMAIN_NAME]" at bounding box center [530, 147] width 277 height 34
type textarea "x"
type textarea "hidden trailhttps://[DOMAIN_NAME][URL]"
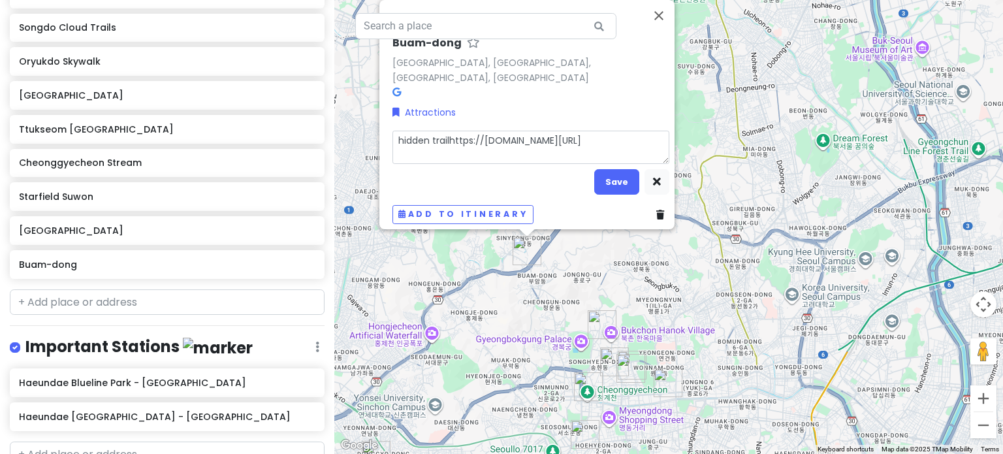
type textarea "x"
type textarea "hidden trail:[URL][DOMAIN_NAME]"
type textarea "x"
type textarea "hidden trail: [URL][DOMAIN_NAME]"
click at [478, 148] on textarea "hidden trail: [URL][DOMAIN_NAME]" at bounding box center [530, 147] width 277 height 34
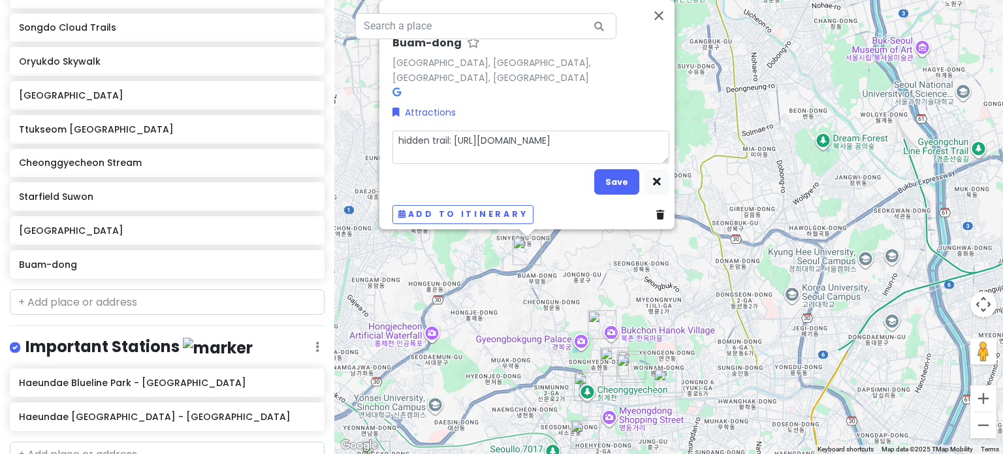
type textarea "x"
type textarea "hidden trail: [URL][DOMAIN_NAME]"
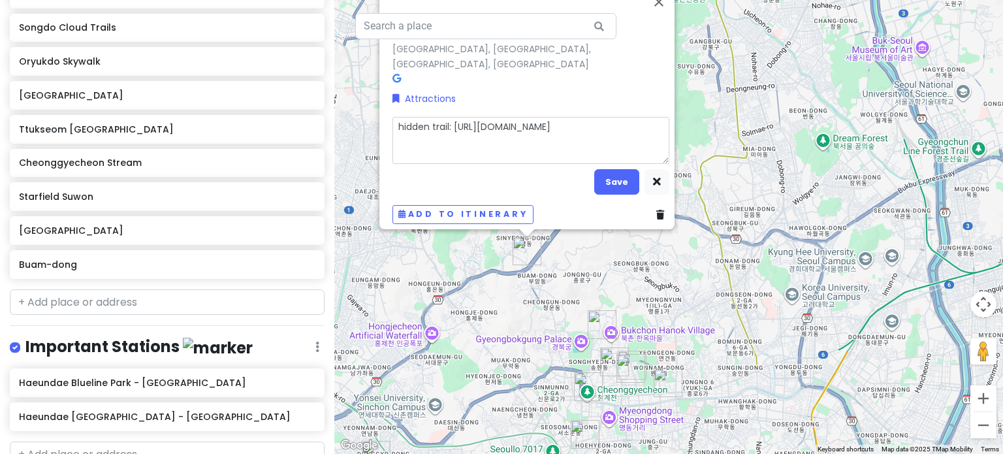
click at [392, 118] on textarea "hidden trail: [URL][DOMAIN_NAME]" at bounding box center [530, 140] width 277 height 48
type textarea "x"
type textarea "1hidden trail: [URL][DOMAIN_NAME]"
type textarea "x"
type textarea "1.hidden trail: [URL][DOMAIN_NAME]"
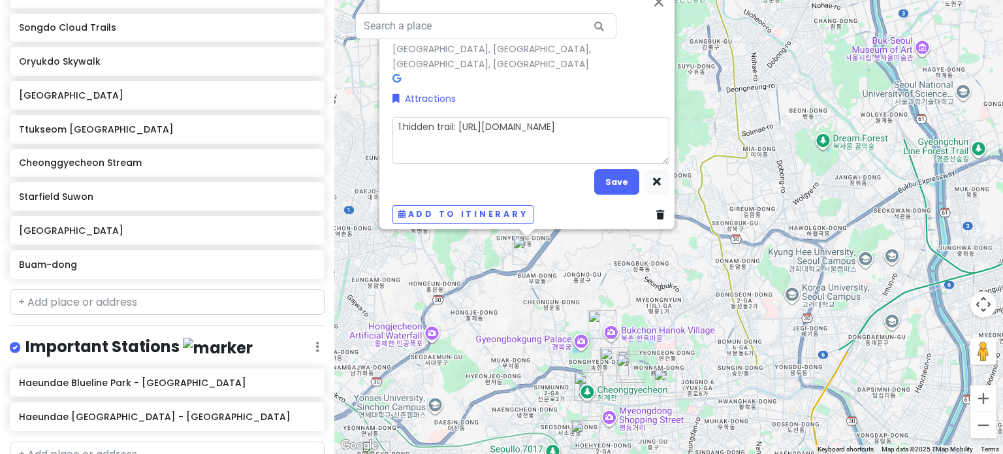
type textarea "x"
type textarea "1. hidden trail: [URL][DOMAIN_NAME]"
click at [608, 180] on button "Save" at bounding box center [616, 181] width 45 height 25
